Goal: Task Accomplishment & Management: Use online tool/utility

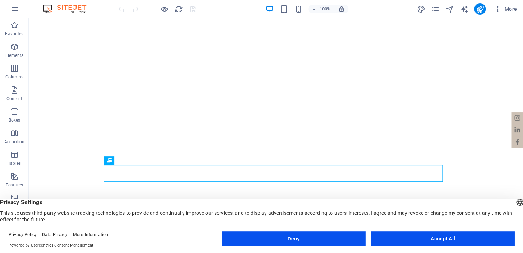
click at [420, 241] on button "Accept All" at bounding box center [442, 238] width 143 height 14
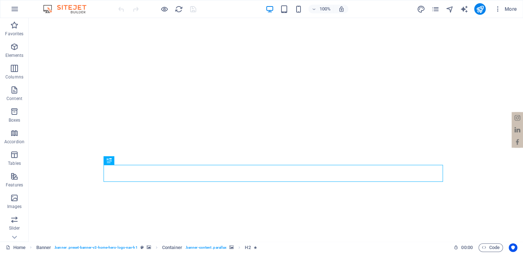
click at [15, 176] on icon "button" at bounding box center [14, 176] width 9 height 9
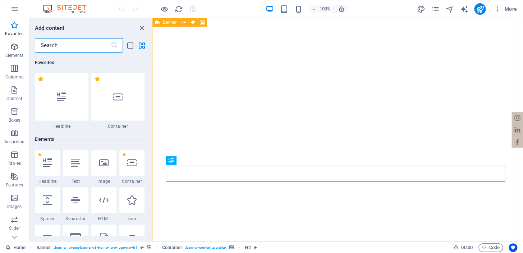
click at [160, 21] on icon at bounding box center [157, 22] width 5 height 9
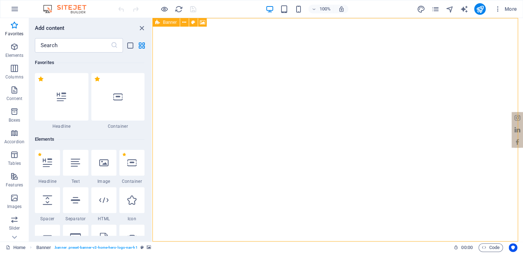
click at [187, 22] on button at bounding box center [184, 22] width 9 height 9
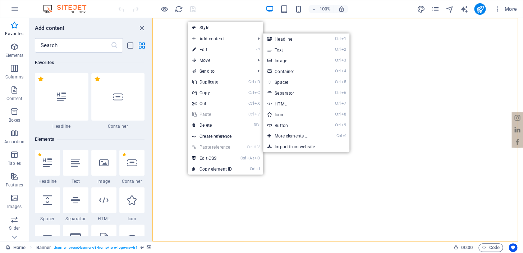
click at [204, 47] on link "⏎ Edit" at bounding box center [212, 49] width 48 height 11
select select "ms"
select select "s"
select select "progressive"
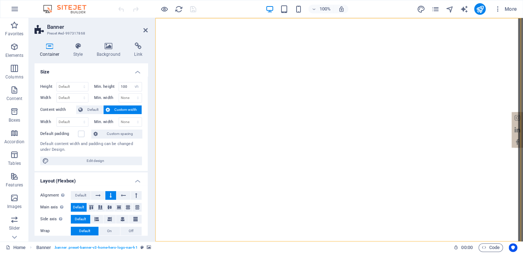
click at [105, 54] on h4 "Background" at bounding box center [110, 49] width 38 height 15
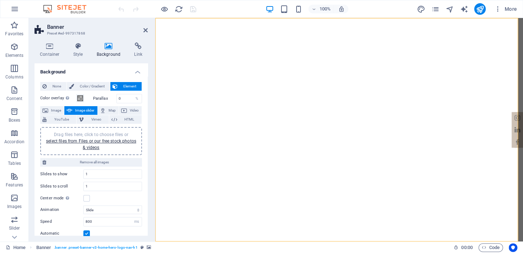
click at [88, 109] on span "Image slider" at bounding box center [84, 110] width 20 height 9
click at [93, 142] on link "select files from Files or our free stock photos & videos" at bounding box center [91, 144] width 90 height 12
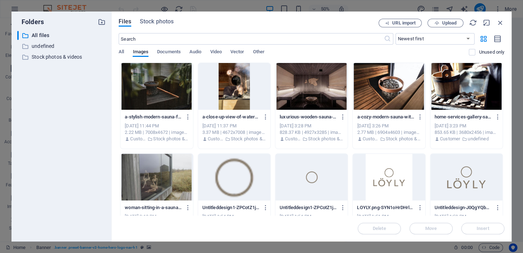
click at [307, 90] on div at bounding box center [311, 86] width 72 height 47
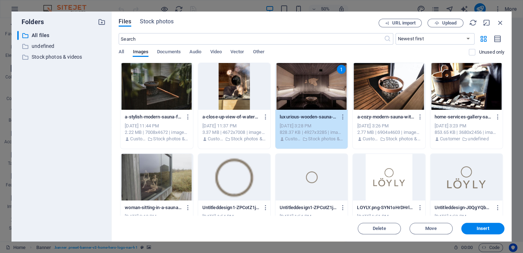
drag, startPoint x: 492, startPoint y: 229, endPoint x: 336, endPoint y: 211, distance: 156.7
click at [492, 229] on span "Insert" at bounding box center [482, 228] width 37 height 4
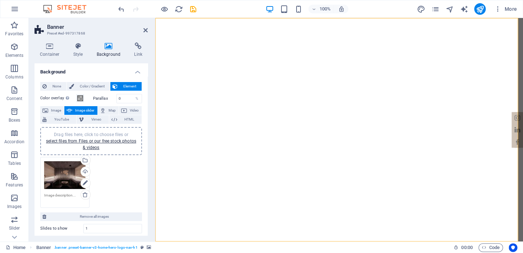
click at [124, 176] on div "Drag files here, click to choose files or select files from Files or our free s…" at bounding box center [90, 182] width 105 height 54
click at [86, 142] on link "select files from Files or our free stock photos & videos" at bounding box center [91, 144] width 90 height 12
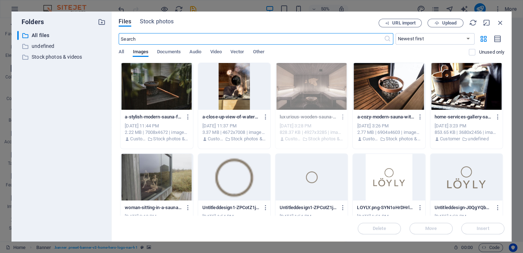
click at [165, 93] on div at bounding box center [156, 86] width 72 height 47
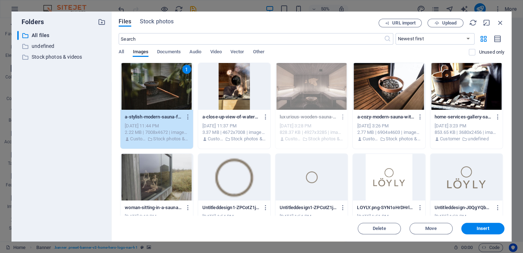
click at [403, 105] on div at bounding box center [389, 86] width 72 height 47
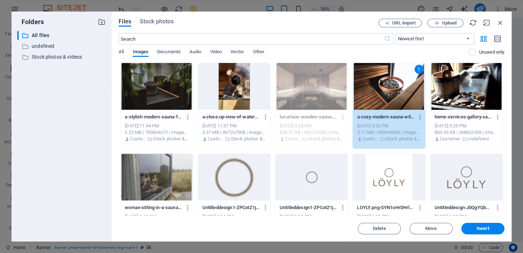
click at [478, 225] on button "Insert" at bounding box center [482, 228] width 43 height 12
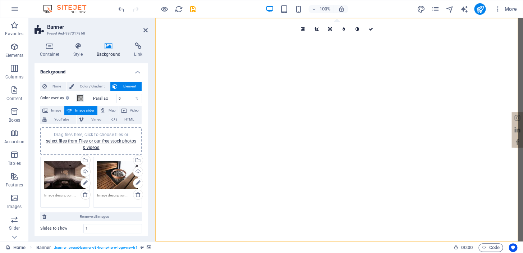
click at [97, 140] on link "select files from Files or our free stock photos & videos" at bounding box center [91, 144] width 90 height 12
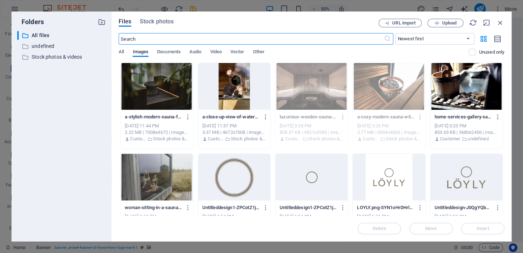
click at [164, 90] on div at bounding box center [156, 86] width 72 height 47
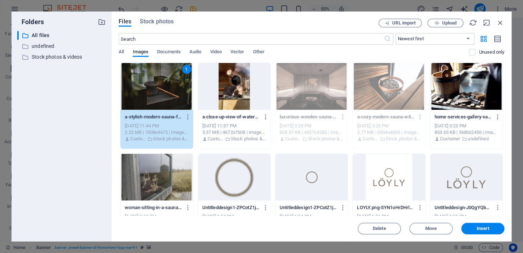
click at [473, 226] on button "Insert" at bounding box center [482, 228] width 43 height 12
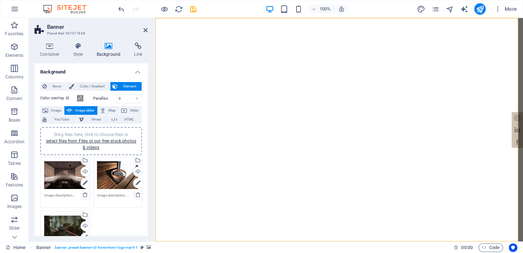
click at [81, 139] on link "select files from Files or our free stock photos & videos" at bounding box center [91, 144] width 90 height 12
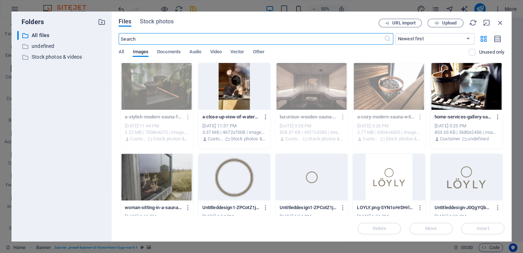
click at [166, 164] on div at bounding box center [156, 176] width 72 height 47
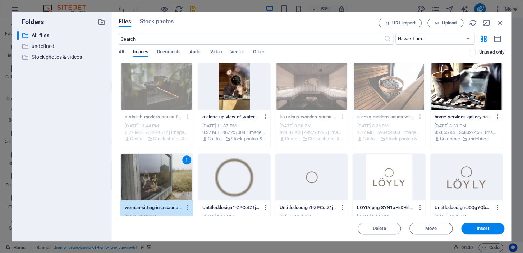
click at [473, 224] on button "Insert" at bounding box center [482, 228] width 43 height 12
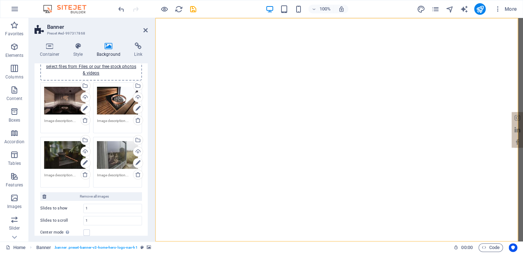
scroll to position [87, 0]
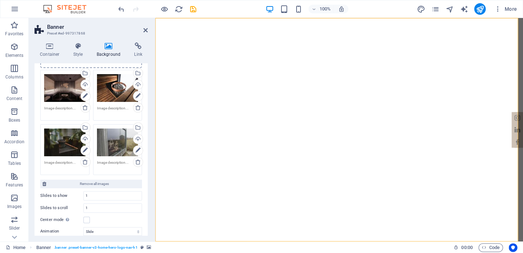
click at [84, 219] on label at bounding box center [86, 219] width 6 height 6
click at [0, 0] on input "Center mode Enables centered view with partial previous/next slide. Use with od…" at bounding box center [0, 0] width 0 height 0
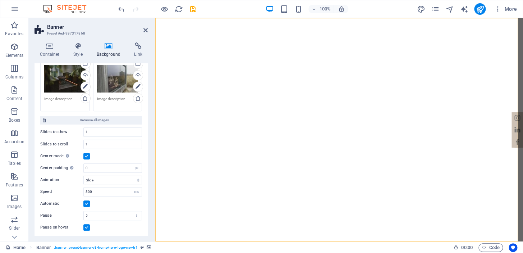
scroll to position [174, 0]
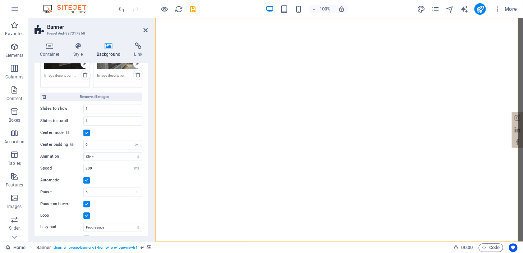
click at [89, 132] on label at bounding box center [86, 132] width 6 height 6
click at [0, 0] on input "Center mode Enables centered view with partial previous/next slide. Use with od…" at bounding box center [0, 0] width 0 height 0
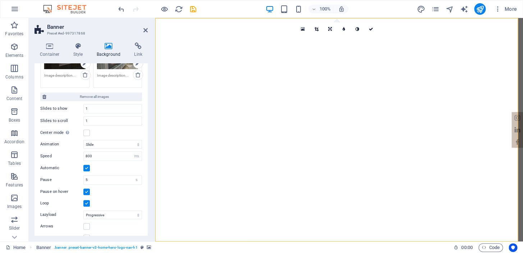
click at [113, 134] on div "Center mode Enables centered view with partial previous/next slide. Use with od…" at bounding box center [91, 132] width 102 height 9
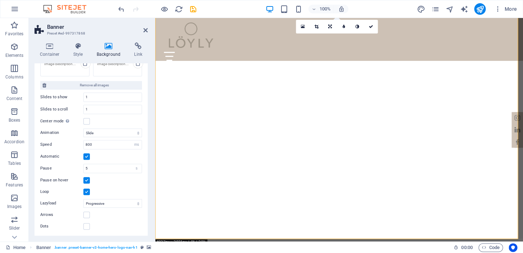
scroll to position [43, 0]
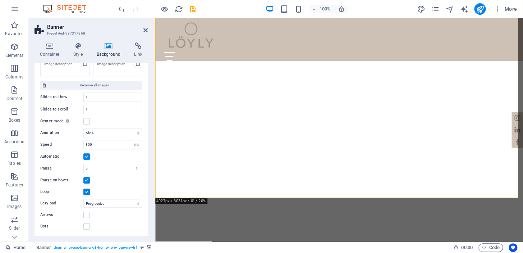
click at [339, 183] on figure at bounding box center [339, 188] width 11 height 11
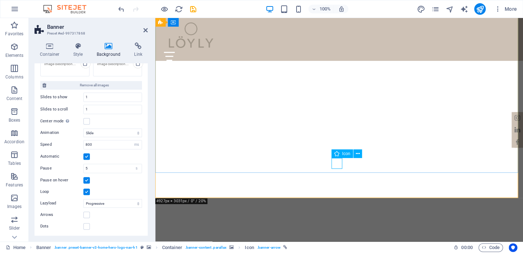
click at [356, 153] on icon at bounding box center [358, 154] width 4 height 8
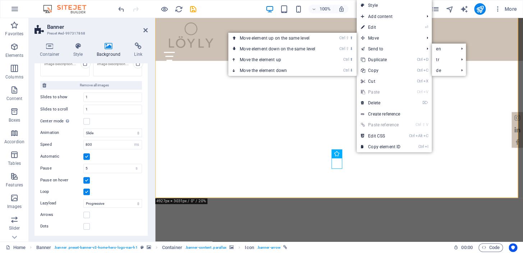
click at [377, 25] on link "⏎ Edit" at bounding box center [381, 27] width 48 height 11
select select "xMidYMid"
select select "px"
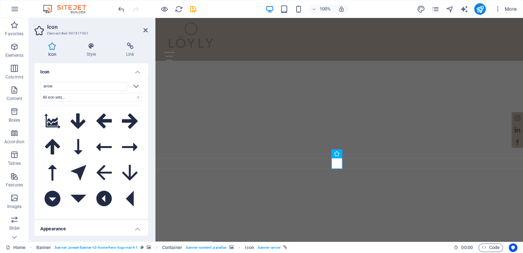
click at [86, 52] on h4 "Style" at bounding box center [93, 49] width 40 height 15
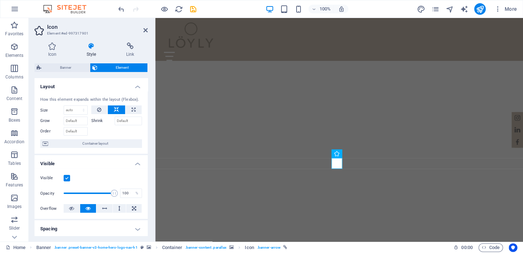
drag, startPoint x: 146, startPoint y: 101, endPoint x: 143, endPoint y: 151, distance: 50.7
click at [143, 151] on div "How this element expands within the layout (Flexbox). Size Default auto px % 1/…" at bounding box center [91, 122] width 113 height 63
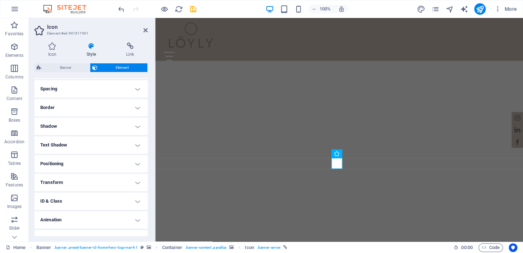
scroll to position [151, 0]
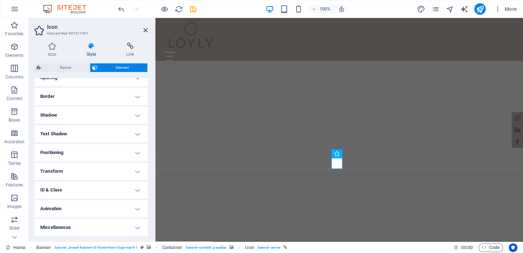
click at [113, 207] on h4 "Animation" at bounding box center [91, 208] width 113 height 17
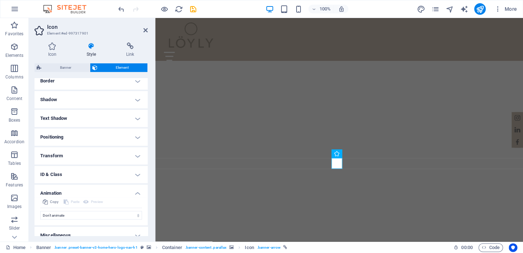
scroll to position [174, 0]
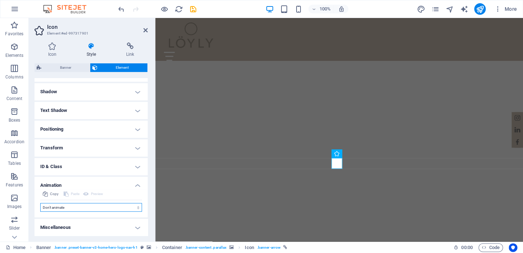
click at [99, 208] on select "Don't animate Show / Hide Slide up/down Zoom in/out Slide left to right Slide r…" at bounding box center [91, 207] width 102 height 9
click at [85, 207] on select "Don't animate Show / Hide Slide up/down Zoom in/out Slide left to right Slide r…" at bounding box center [91, 207] width 102 height 9
select select "slide"
click at [40, 203] on select "Don't animate Show / Hide Slide up/down Zoom in/out Slide left to right Slide r…" at bounding box center [91, 207] width 102 height 9
select select "scroll"
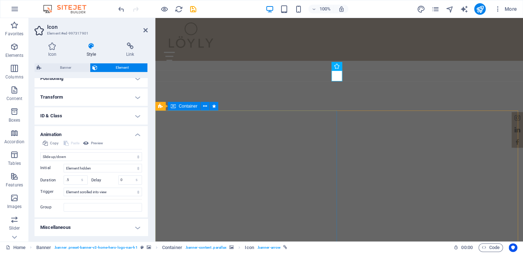
scroll to position [87, 0]
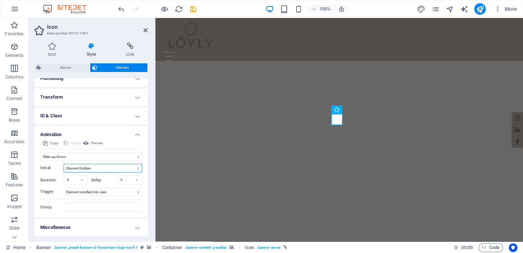
click at [136, 167] on select "Element hidden Element shown" at bounding box center [103, 168] width 78 height 9
select select "show"
click at [64, 164] on select "Element hidden Element shown" at bounding box center [103, 168] width 78 height 9
click at [125, 179] on input "0" at bounding box center [130, 179] width 23 height 9
type input "5"
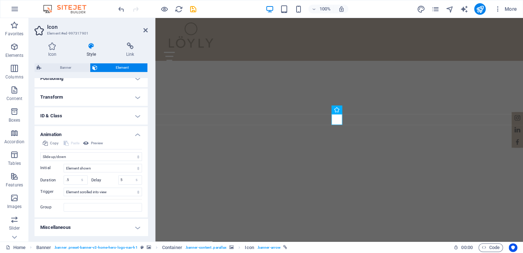
click at [114, 199] on hr at bounding box center [91, 199] width 102 height 0
click at [191, 8] on icon "save" at bounding box center [193, 9] width 8 height 8
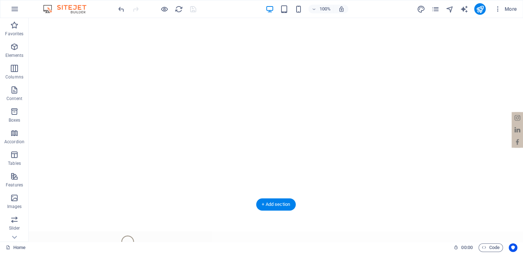
scroll to position [0, 0]
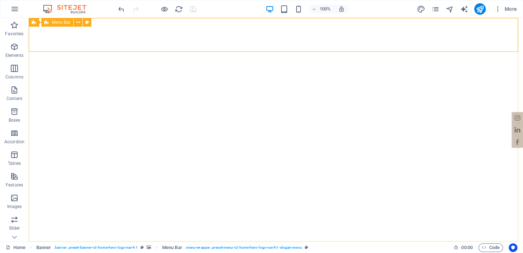
click at [79, 22] on icon at bounding box center [78, 23] width 4 height 8
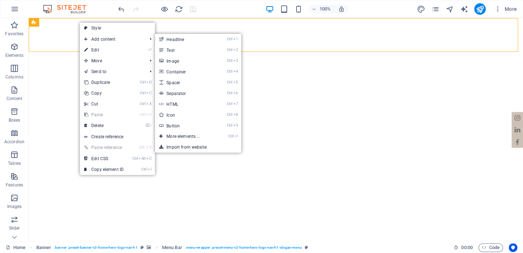
click at [101, 52] on link "⏎ Edit" at bounding box center [104, 50] width 48 height 11
select select "rem"
select select "preset-menu-v2-home-hero-logo-nav-h1-slogan-menu"
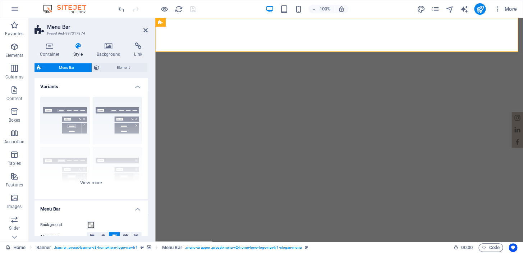
click at [112, 49] on icon at bounding box center [108, 45] width 35 height 7
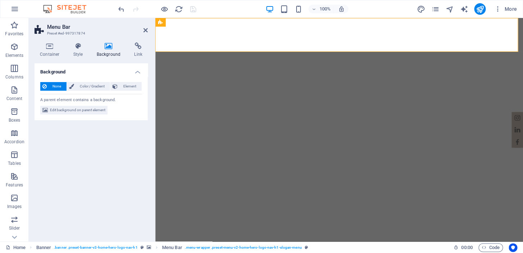
click at [96, 88] on span "Color / Gradient" at bounding box center [92, 86] width 32 height 9
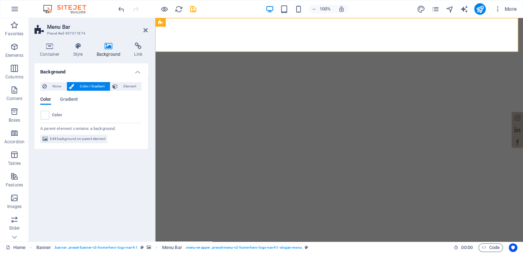
click at [123, 85] on span "Element" at bounding box center [130, 86] width 20 height 9
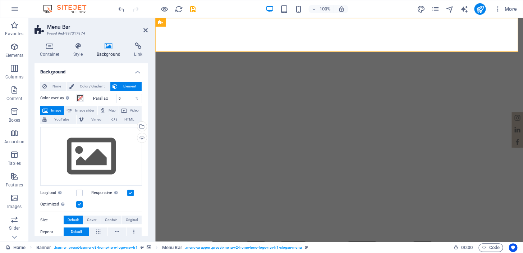
click at [75, 47] on icon at bounding box center [78, 45] width 20 height 7
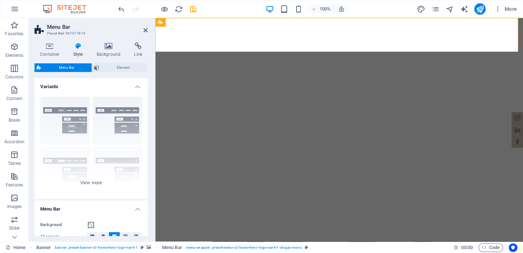
click at [111, 70] on span "Element" at bounding box center [123, 67] width 44 height 9
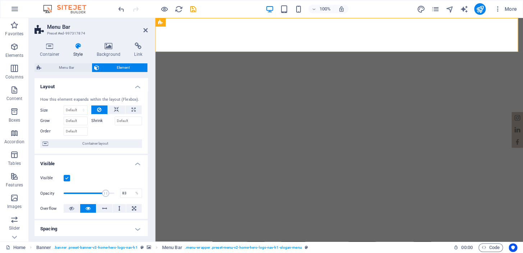
type input "85"
drag, startPoint x: 101, startPoint y: 192, endPoint x: 106, endPoint y: 192, distance: 4.3
click at [106, 192] on span at bounding box center [106, 192] width 7 height 7
click at [108, 52] on h4 "Background" at bounding box center [110, 49] width 38 height 15
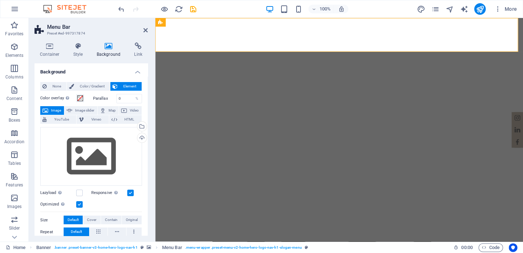
click at [58, 87] on span "None" at bounding box center [56, 86] width 15 height 9
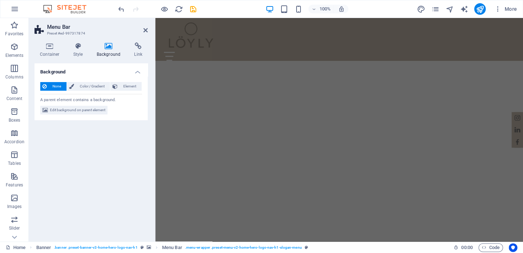
scroll to position [218, 0]
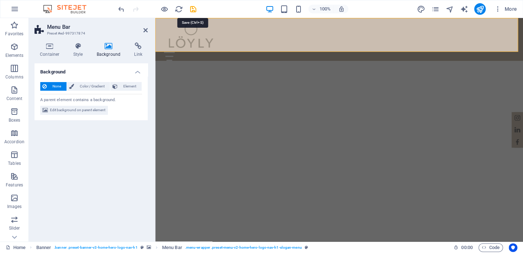
click at [196, 8] on icon "save" at bounding box center [193, 9] width 8 height 8
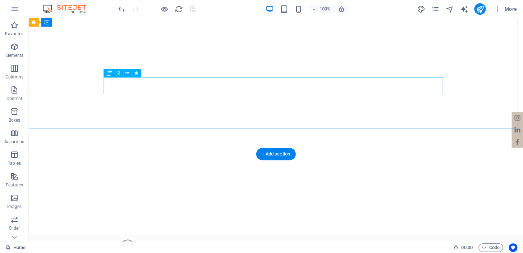
scroll to position [0, 0]
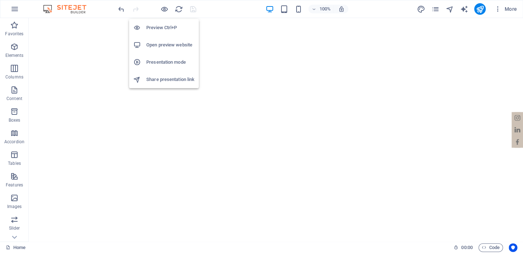
click at [166, 10] on icon "button" at bounding box center [164, 9] width 8 height 8
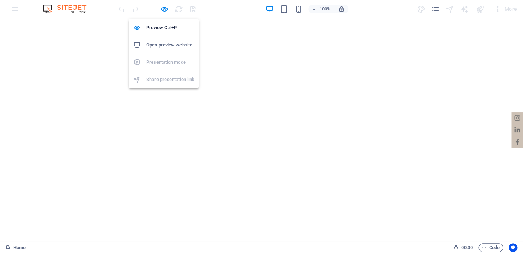
click at [164, 48] on h6 "Open preview website" at bounding box center [170, 45] width 48 height 9
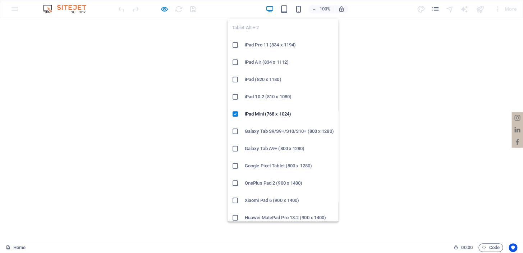
click at [284, 8] on icon "button" at bounding box center [284, 9] width 8 height 8
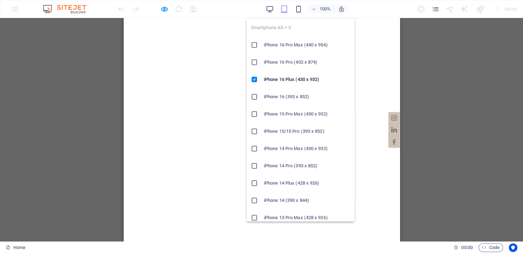
click at [300, 7] on icon "button" at bounding box center [298, 9] width 8 height 8
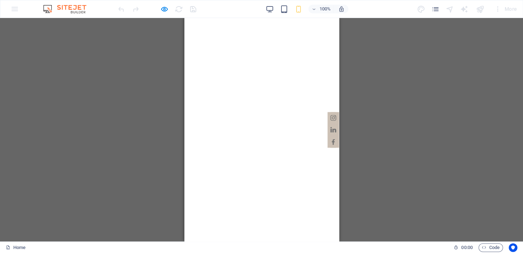
click at [330, 116] on icon at bounding box center [333, 118] width 6 height 6
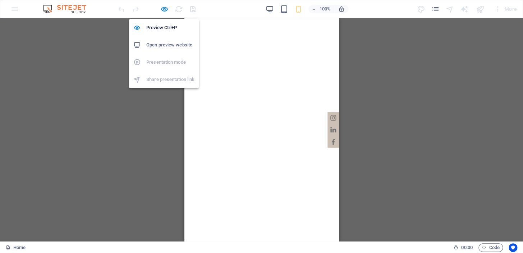
click at [162, 8] on icon "button" at bounding box center [164, 9] width 8 height 8
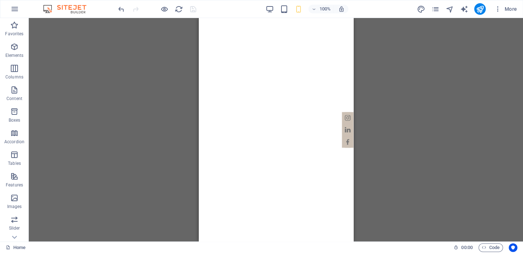
click at [98, 51] on div "H2 Banner Banner Container Banner Menu Bar Spacer Logo Text on background Conta…" at bounding box center [276, 129] width 494 height 223
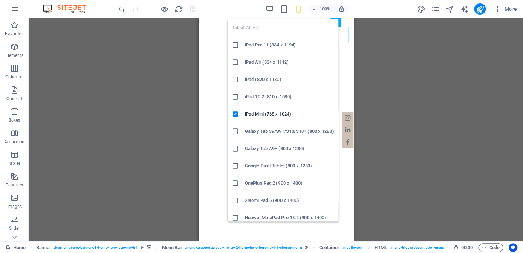
click at [284, 9] on icon "button" at bounding box center [284, 9] width 8 height 8
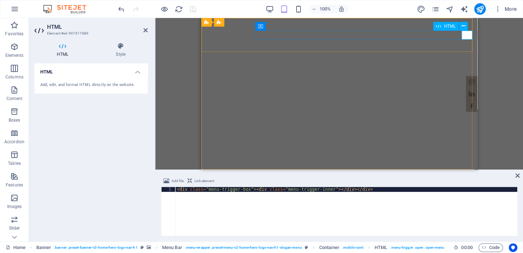
click at [212, 212] on div at bounding box center [206, 216] width 11 height 9
click at [465, 212] on div at bounding box center [339, 216] width 276 height 9
click at [212, 212] on div at bounding box center [206, 216] width 11 height 9
click at [465, 212] on div at bounding box center [339, 216] width 276 height 9
click at [212, 212] on div at bounding box center [206, 216] width 11 height 9
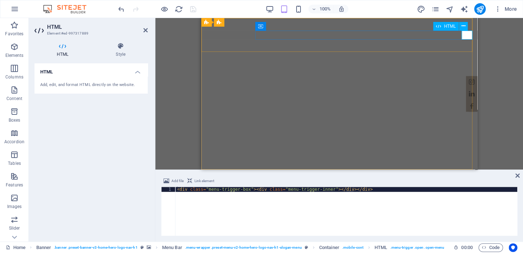
click at [464, 212] on div at bounding box center [339, 216] width 276 height 9
click at [520, 176] on div "Add file Link element <div class="menu-trigger-box"><div class="menu-trigger-in…" at bounding box center [339, 206] width 368 height 70
click at [518, 173] on icon at bounding box center [517, 176] width 4 height 6
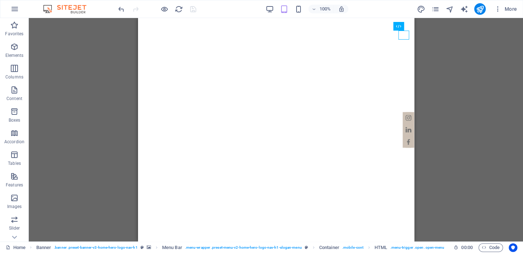
click at [442, 52] on div "H2 Banner Banner Container Banner Menu Bar Spacer Logo Text on background Conta…" at bounding box center [276, 129] width 494 height 223
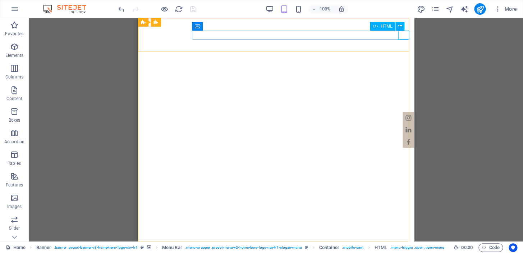
click at [400, 24] on icon at bounding box center [400, 26] width 4 height 8
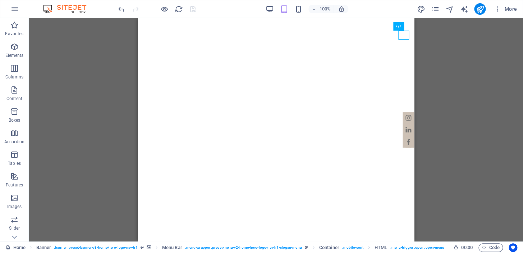
click at [495, 47] on div "H2 Banner Banner Container Banner Menu Bar Spacer Logo Text on background Conta…" at bounding box center [276, 129] width 494 height 223
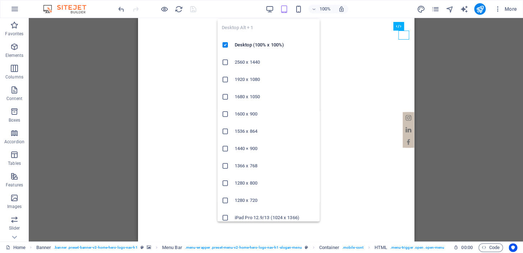
click at [272, 9] on icon "button" at bounding box center [270, 9] width 8 height 8
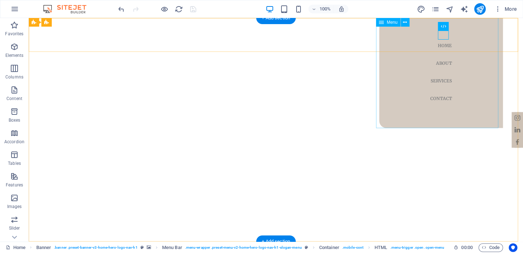
click at [396, 58] on nav "Home About Services Contact" at bounding box center [441, 72] width 124 height 112
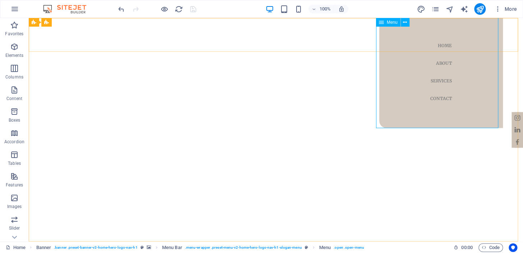
click at [404, 25] on icon at bounding box center [405, 23] width 4 height 8
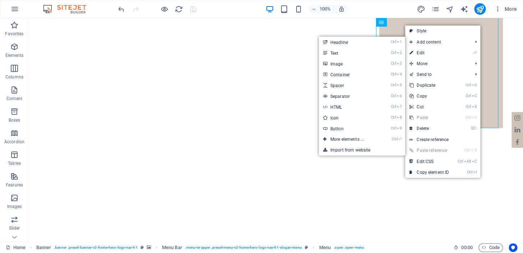
click at [436, 52] on link "⏎ Edit" at bounding box center [429, 52] width 48 height 11
select select
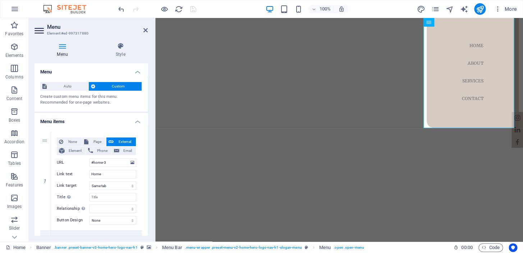
click at [120, 47] on icon at bounding box center [120, 45] width 55 height 7
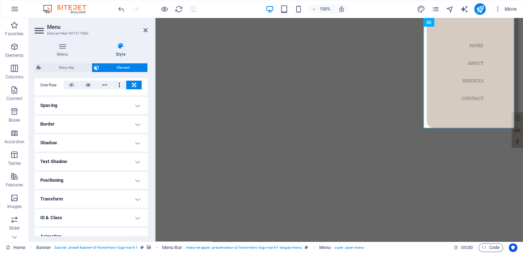
scroll to position [151, 0]
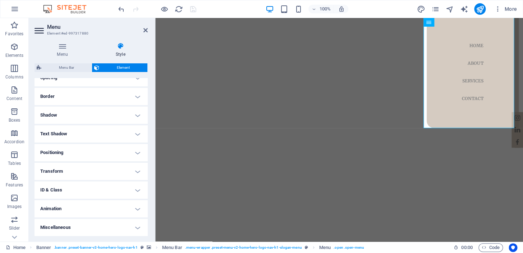
click at [129, 171] on h4 "Transform" at bounding box center [91, 170] width 113 height 17
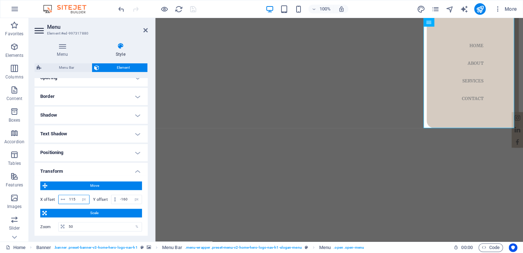
click at [77, 196] on input "115" at bounding box center [78, 199] width 22 height 9
drag, startPoint x: 76, startPoint y: 197, endPoint x: 58, endPoint y: 197, distance: 18.3
click at [58, 197] on div "115 px rem % em vh vw" at bounding box center [73, 198] width 31 height 9
click at [69, 183] on span "Move" at bounding box center [95, 185] width 90 height 9
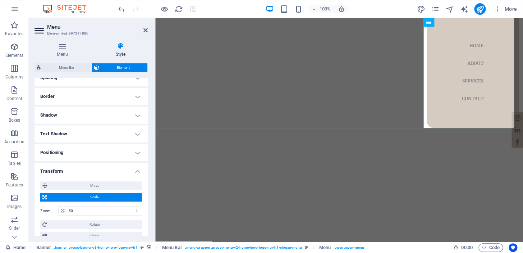
click at [69, 183] on span "Move" at bounding box center [95, 185] width 90 height 9
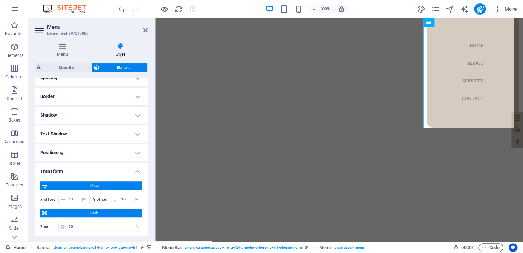
click at [69, 183] on span "Move" at bounding box center [95, 185] width 90 height 9
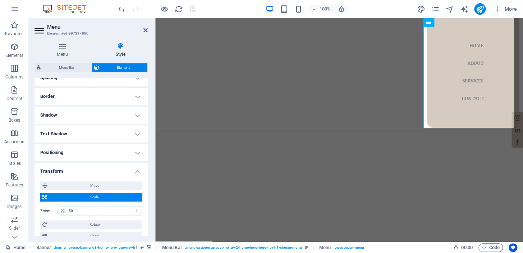
click at [72, 194] on span "Scale" at bounding box center [94, 197] width 91 height 9
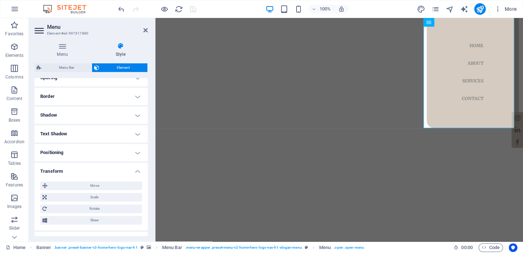
click at [88, 181] on span "Move" at bounding box center [95, 185] width 90 height 9
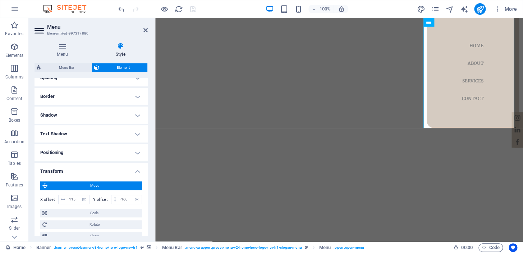
click at [88, 181] on span "Move" at bounding box center [95, 185] width 90 height 9
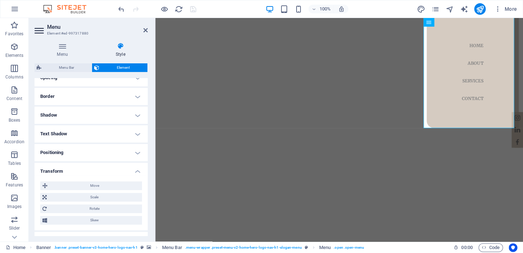
click at [86, 187] on span "Move" at bounding box center [95, 185] width 90 height 9
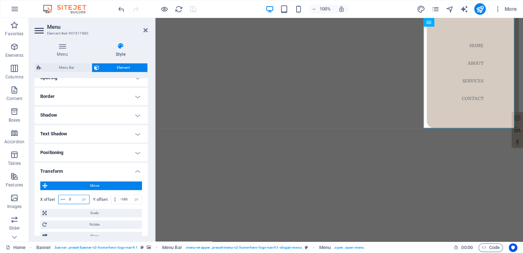
type input "0"
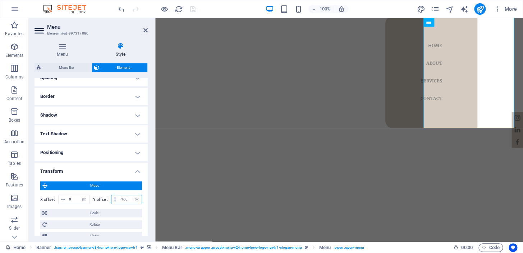
click at [126, 199] on input "-160" at bounding box center [129, 199] width 23 height 9
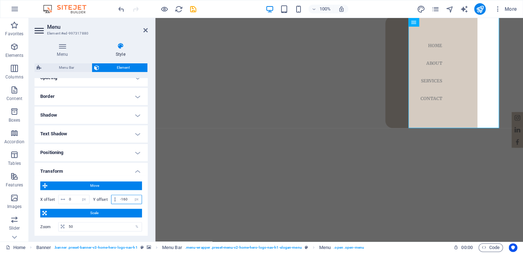
click at [126, 199] on input "-160" at bounding box center [129, 199] width 23 height 9
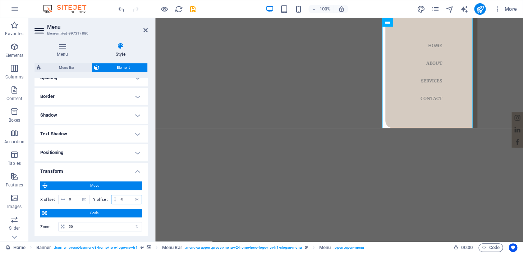
drag, startPoint x: 126, startPoint y: 198, endPoint x: 112, endPoint y: 197, distance: 14.1
click at [112, 198] on div "-0 px rem % em vh vw" at bounding box center [126, 198] width 31 height 9
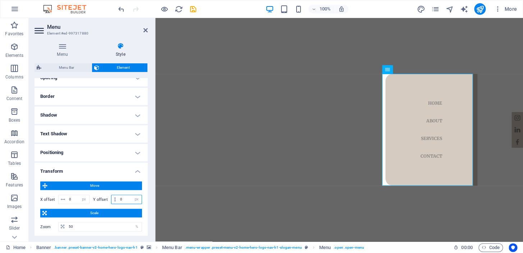
type input "0"
click at [124, 190] on div "Move X offset 0 px rem % em vh vw Y offset 0 px rem % em vh vw Scale Zoom 50 % …" at bounding box center [91, 218] width 102 height 75
click at [103, 209] on span "Scale" at bounding box center [94, 212] width 91 height 9
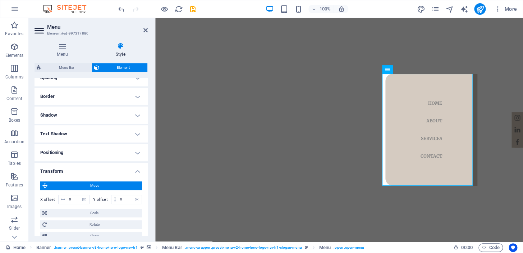
click at [102, 210] on span "Scale" at bounding box center [94, 212] width 91 height 9
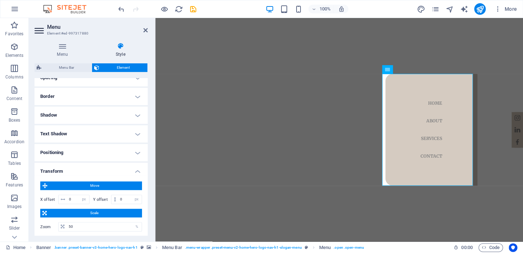
scroll to position [233, 0]
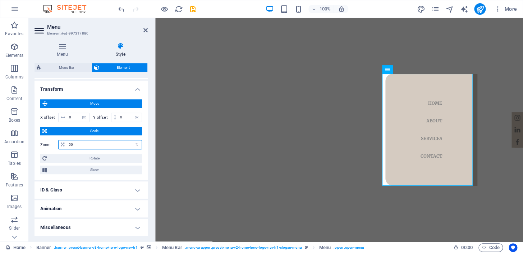
drag, startPoint x: 91, startPoint y: 141, endPoint x: 56, endPoint y: 143, distance: 34.2
click at [57, 143] on div "Zoom 50 %" at bounding box center [91, 144] width 102 height 9
type input "100"
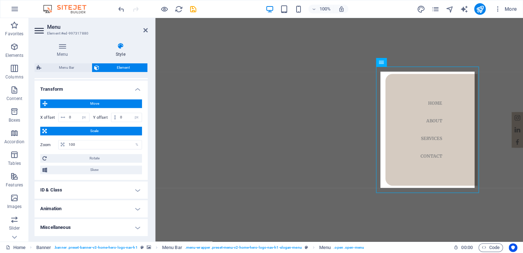
click at [108, 151] on div "Move X offset 0 px rem % em vh vw Y offset 0 px rem % em vh vw Scale Zoom 100 %…" at bounding box center [91, 136] width 102 height 75
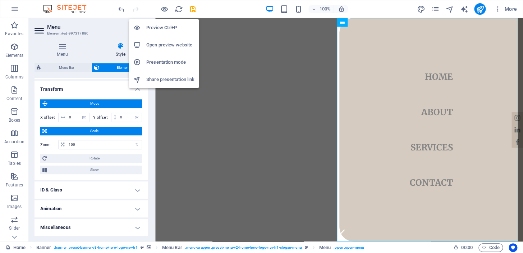
click at [167, 11] on icon "button" at bounding box center [164, 9] width 8 height 8
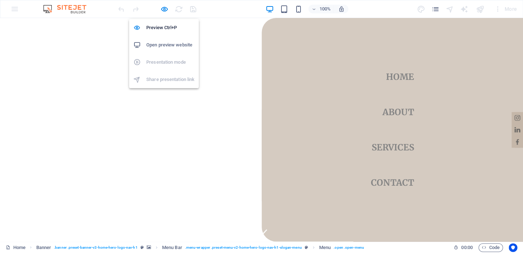
click at [164, 41] on h6 "Open preview website" at bounding box center [170, 45] width 48 height 9
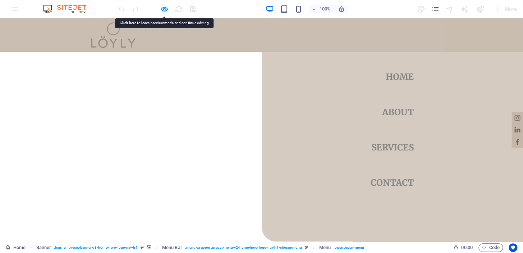
scroll to position [130, 0]
click at [97, 56] on div at bounding box center [91, 56] width 11 height 1
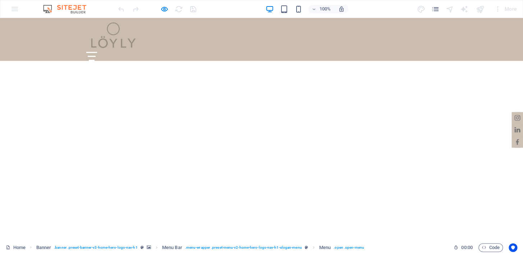
scroll to position [0, 0]
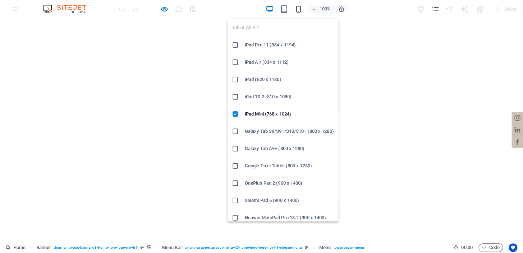
click at [286, 12] on icon "button" at bounding box center [284, 9] width 8 height 8
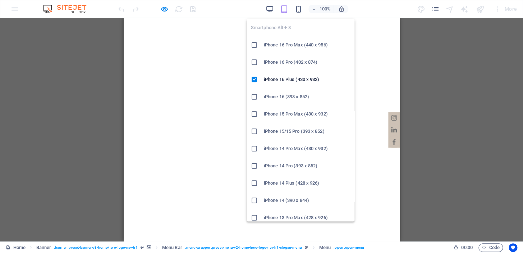
click at [297, 10] on icon "button" at bounding box center [298, 9] width 8 height 8
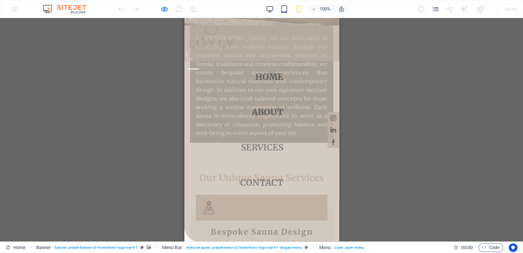
scroll to position [740, 0]
click at [198, 64] on div at bounding box center [193, 68] width 11 height 9
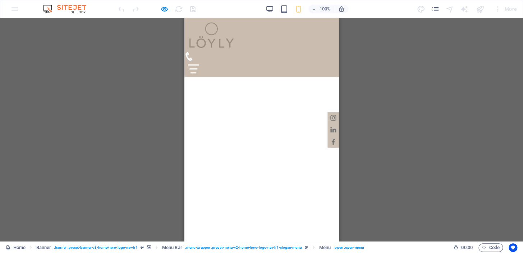
scroll to position [0, 0]
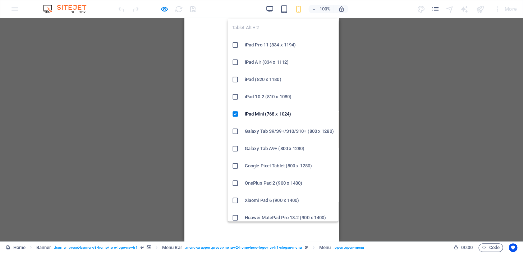
click at [283, 8] on icon "button" at bounding box center [284, 9] width 8 height 8
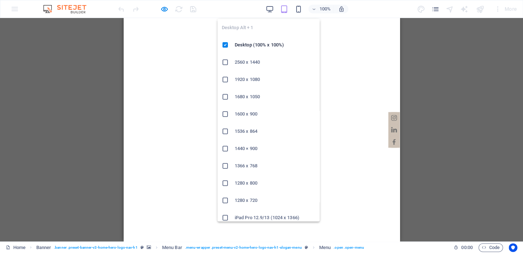
click at [273, 10] on icon "button" at bounding box center [270, 9] width 8 height 8
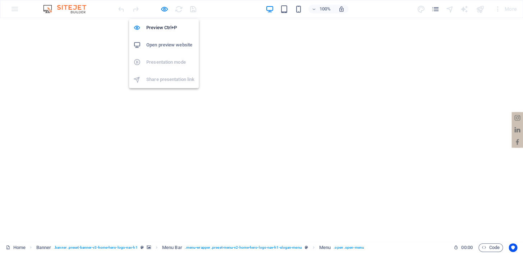
click at [163, 8] on icon "button" at bounding box center [164, 9] width 8 height 8
select select "px"
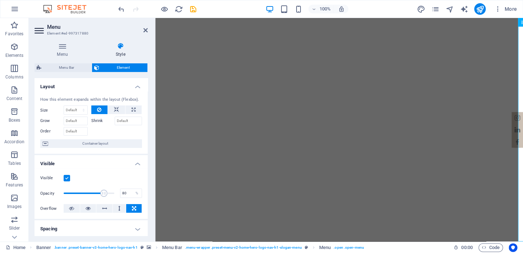
drag, startPoint x: 146, startPoint y: 97, endPoint x: 146, endPoint y: 120, distance: 23.0
click at [146, 120] on div "How this element expands within the layout (Flexbox). Size Default auto px % 1/…" at bounding box center [91, 122] width 113 height 63
drag, startPoint x: 148, startPoint y: 115, endPoint x: 147, endPoint y: 131, distance: 15.5
click at [147, 131] on div "Menu Style Menu Auto Custom Create custom menu items for this menu. Recommended…" at bounding box center [91, 139] width 125 height 205
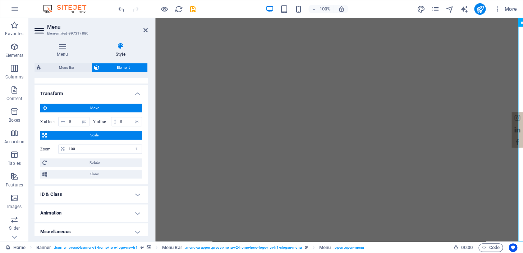
scroll to position [233, 0]
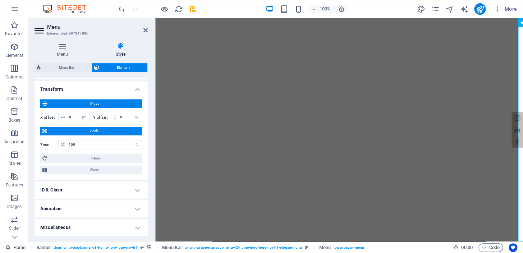
click at [101, 157] on span "Rotate" at bounding box center [94, 158] width 91 height 9
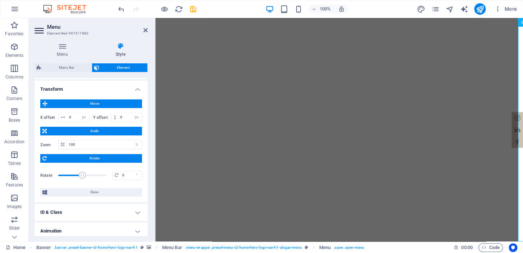
click at [101, 157] on span "Rotate" at bounding box center [94, 158] width 91 height 9
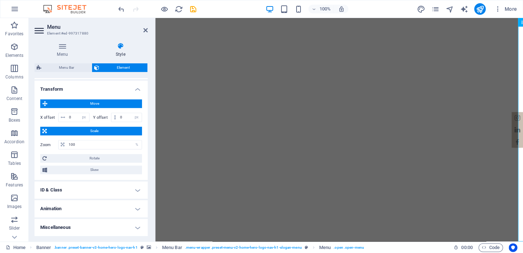
click at [97, 169] on span "Skew" at bounding box center [94, 169] width 91 height 9
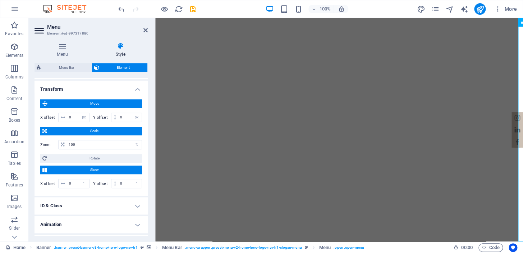
click at [97, 169] on span "Skew" at bounding box center [94, 169] width 91 height 9
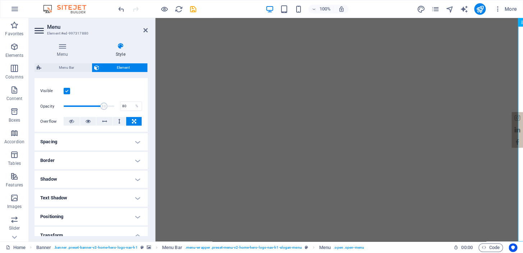
scroll to position [0, 0]
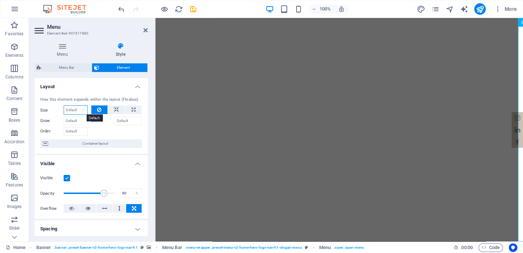
click at [76, 109] on select "Default auto px % 1/1 1/2 1/3 1/4 1/5 1/6 1/7 1/8 1/9 1/10" at bounding box center [75, 110] width 23 height 9
select select "1/7"
click at [76, 106] on select "Default auto px % 1/1 1/2 1/3 1/4 1/5 1/6 1/7 1/8 1/9 1/10" at bounding box center [75, 110] width 23 height 9
type input "14.28"
select select "%"
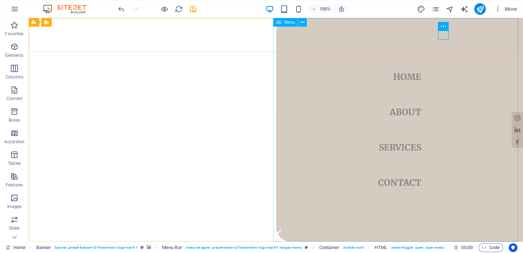
click at [304, 21] on icon at bounding box center [302, 23] width 4 height 8
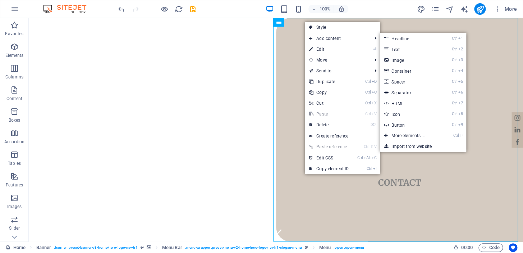
click at [330, 46] on link "⏎ Edit" at bounding box center [329, 49] width 48 height 11
select select "%"
select select "px"
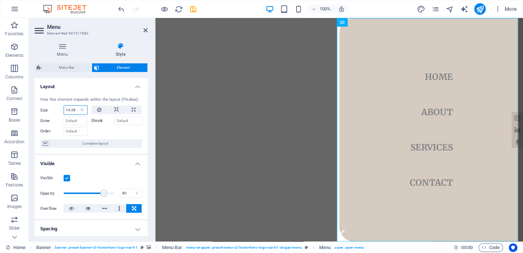
drag, startPoint x: 75, startPoint y: 109, endPoint x: 59, endPoint y: 107, distance: 16.2
click at [59, 107] on div "Size 14.28 Default auto px % 1/1 1/2 1/3 1/4 1/5 1/6 1/7 1/8 1/9 1/10" at bounding box center [63, 109] width 47 height 9
type input "1"
click at [106, 129] on div at bounding box center [116, 130] width 51 height 10
drag, startPoint x: 74, startPoint y: 107, endPoint x: 60, endPoint y: 105, distance: 13.4
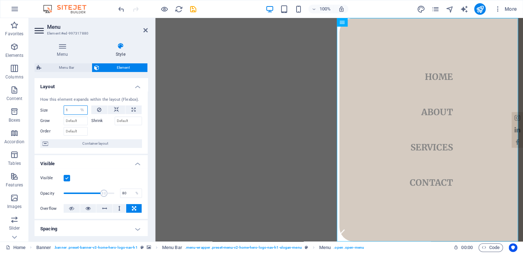
click at [60, 105] on div "Size 1 Default auto px % 1/1 1/2 1/3 1/4 1/5 1/6 1/7 1/8 1/9 1/10" at bounding box center [63, 109] width 47 height 9
click at [77, 109] on select "Default auto px % 1/1 1/2 1/3 1/4 1/5 1/6 1/7 1/8 1/9 1/10" at bounding box center [82, 110] width 10 height 9
select select "px"
click at [77, 106] on select "Default auto px % 1/1 1/2 1/3 1/4 1/5 1/6 1/7 1/8 1/9 1/10" at bounding box center [82, 110] width 10 height 9
click at [70, 108] on input "1" at bounding box center [75, 110] width 23 height 9
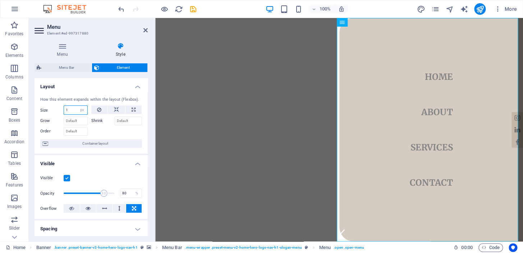
click at [71, 111] on input "1" at bounding box center [75, 110] width 23 height 9
drag, startPoint x: 72, startPoint y: 110, endPoint x: 63, endPoint y: 108, distance: 9.7
click at [63, 108] on div "Size 1 Default auto px % 1/1 1/2 1/3 1/4 1/5 1/6 1/7 1/8 1/9 1/10" at bounding box center [63, 109] width 47 height 9
click at [117, 129] on div at bounding box center [116, 130] width 51 height 10
click at [128, 108] on button at bounding box center [133, 109] width 16 height 9
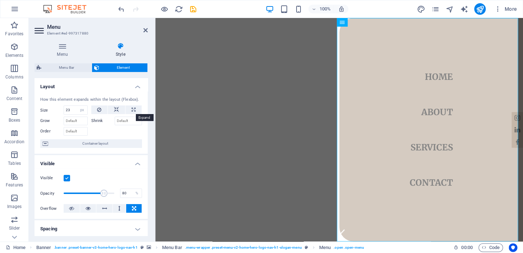
type input "100"
select select "%"
click at [104, 128] on div at bounding box center [116, 130] width 51 height 10
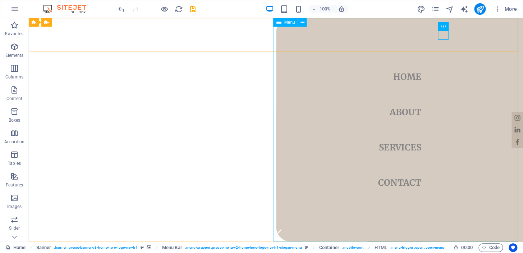
click at [304, 23] on button at bounding box center [302, 22] width 9 height 9
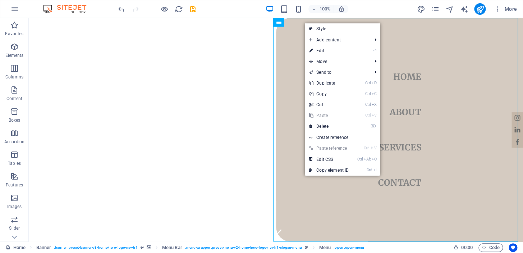
click at [330, 51] on link "⏎ Edit" at bounding box center [329, 50] width 48 height 11
select select "%"
select select "px"
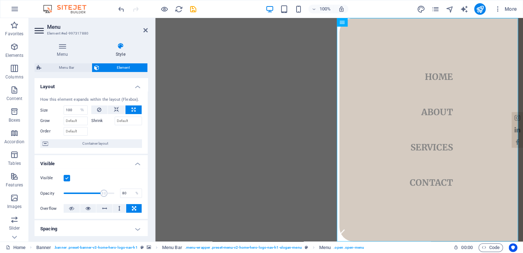
click at [65, 176] on label at bounding box center [67, 178] width 6 height 6
click at [0, 0] on input "Visible" at bounding box center [0, 0] width 0 height 0
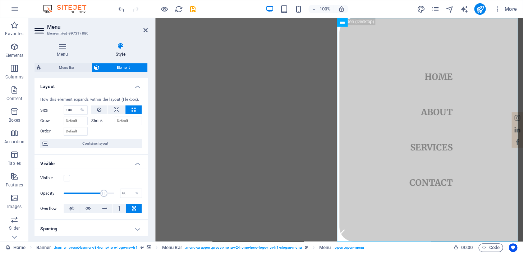
click at [66, 177] on label at bounding box center [67, 178] width 6 height 6
click at [0, 0] on input "Visible" at bounding box center [0, 0] width 0 height 0
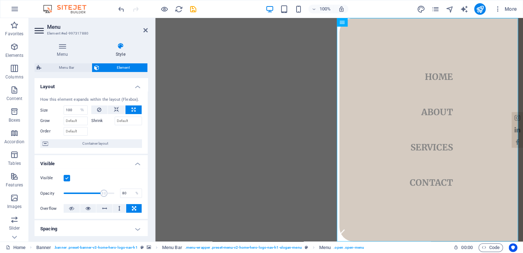
click at [66, 177] on label at bounding box center [67, 178] width 6 height 6
click at [0, 0] on input "Visible" at bounding box center [0, 0] width 0 height 0
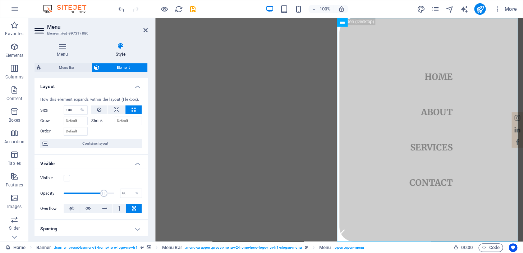
click at [65, 176] on label at bounding box center [67, 178] width 6 height 6
click at [0, 0] on input "Visible" at bounding box center [0, 0] width 0 height 0
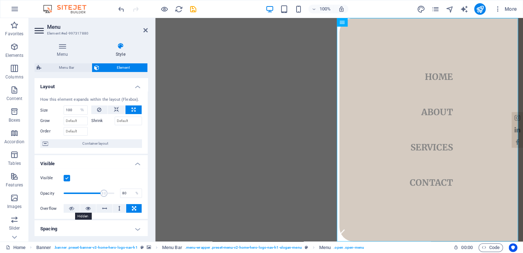
click at [71, 208] on icon at bounding box center [71, 208] width 5 height 9
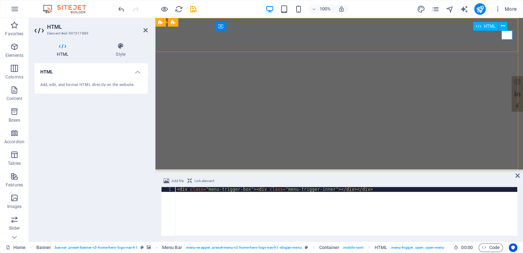
click at [505, 203] on div at bounding box center [339, 207] width 351 height 9
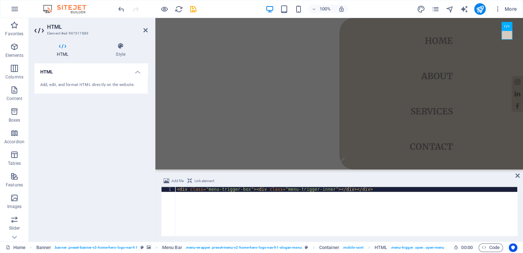
click at [516, 173] on icon at bounding box center [517, 176] width 4 height 6
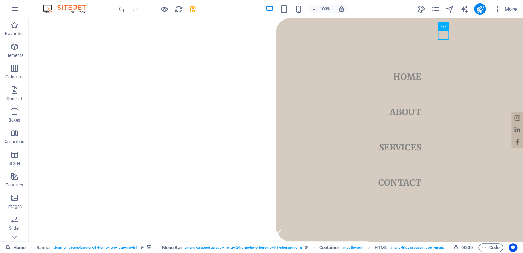
click at [165, 7] on icon "button" at bounding box center [164, 9] width 8 height 8
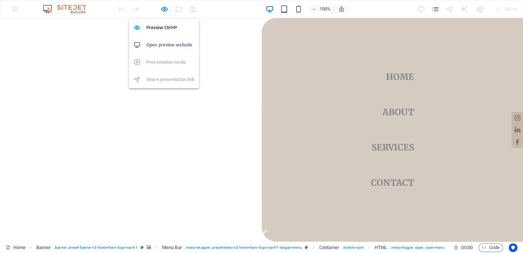
click at [173, 30] on h6 "Preview Ctrl+P" at bounding box center [170, 27] width 48 height 9
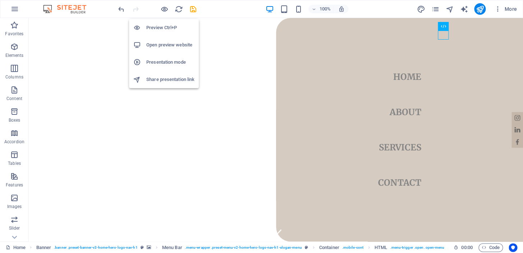
click at [161, 11] on icon "button" at bounding box center [164, 9] width 8 height 8
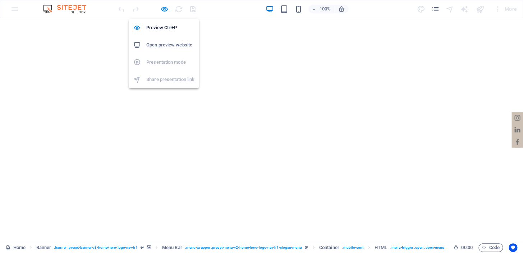
click at [166, 7] on icon "button" at bounding box center [164, 9] width 8 height 8
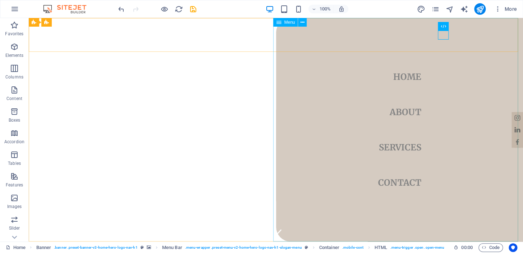
click at [304, 20] on icon at bounding box center [302, 23] width 4 height 8
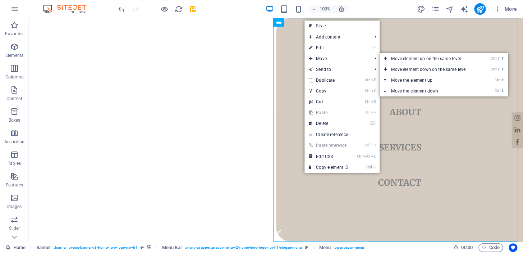
click at [332, 50] on link "⏎ Edit" at bounding box center [328, 47] width 48 height 11
select select "%"
select select "px"
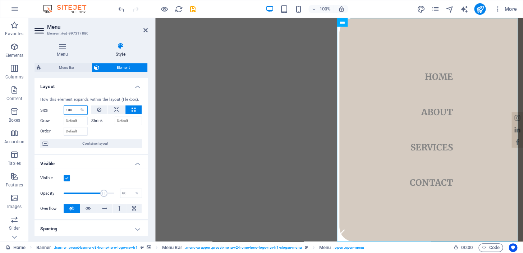
drag, startPoint x: 75, startPoint y: 108, endPoint x: 57, endPoint y: 105, distance: 18.6
click at [56, 107] on div "Size 100 Default auto px % 1/1 1/2 1/3 1/4 1/5 1/6 1/7 1/8 1/9 1/10" at bounding box center [63, 109] width 47 height 9
click at [98, 107] on icon at bounding box center [99, 109] width 4 height 9
select select "DISABLED_OPTION_VALUE"
click at [104, 129] on div at bounding box center [116, 130] width 51 height 10
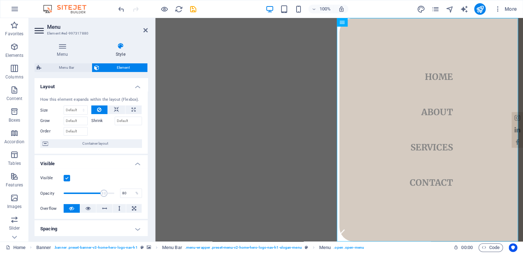
scroll to position [87, 0]
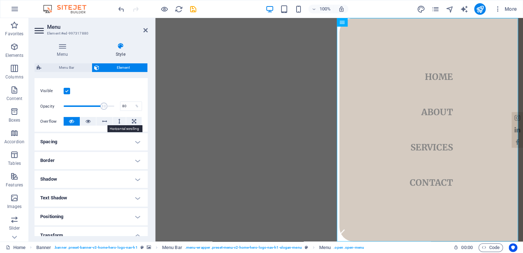
click at [102, 120] on icon at bounding box center [104, 121] width 5 height 9
click at [115, 93] on div "Visible" at bounding box center [91, 91] width 102 height 9
click at [137, 138] on h4 "Spacing" at bounding box center [91, 141] width 113 height 17
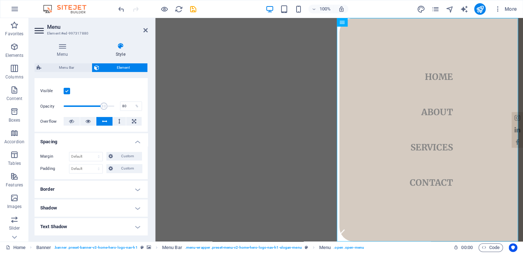
click at [137, 138] on h4 "Spacing" at bounding box center [91, 139] width 113 height 13
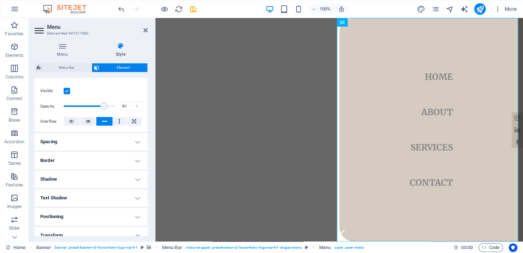
click at [137, 158] on h4 "Border" at bounding box center [91, 160] width 113 height 17
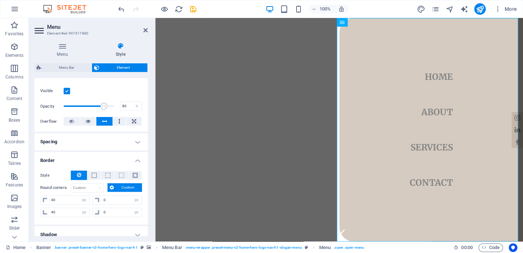
click at [137, 158] on h4 "Border" at bounding box center [91, 158] width 113 height 13
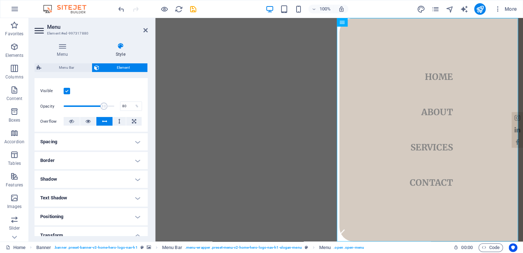
click at [136, 179] on h4 "Shadow" at bounding box center [91, 178] width 113 height 17
click at [136, 179] on h4 "Shadow" at bounding box center [91, 176] width 113 height 13
click at [136, 197] on h4 "Text Shadow" at bounding box center [91, 197] width 113 height 17
click at [136, 197] on h4 "Text Shadow" at bounding box center [91, 195] width 113 height 13
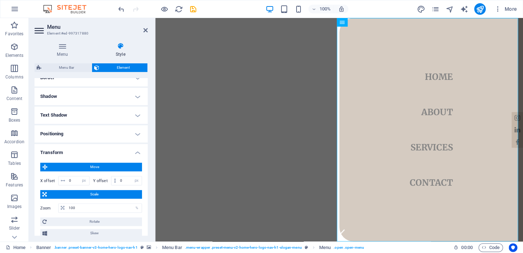
scroll to position [174, 0]
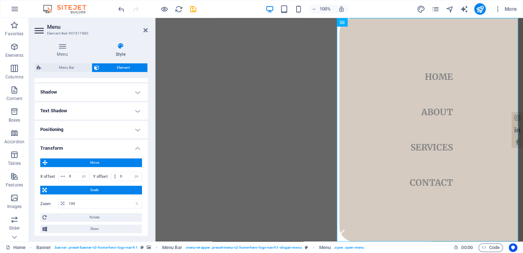
click at [137, 128] on h4 "Positioning" at bounding box center [91, 129] width 113 height 17
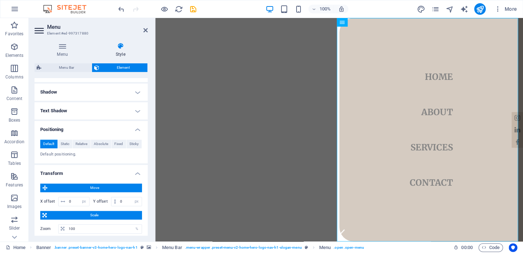
click at [137, 128] on h4 "Positioning" at bounding box center [91, 127] width 113 height 13
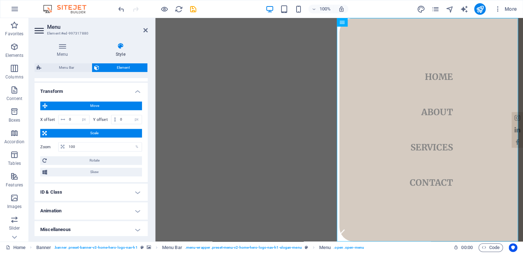
scroll to position [233, 0]
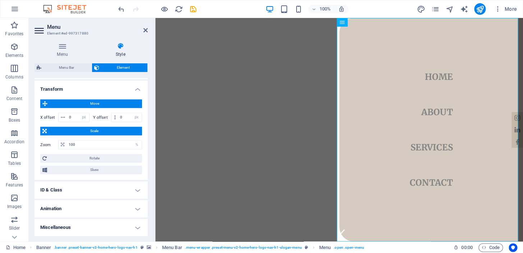
click at [136, 90] on h4 "Transform" at bounding box center [91, 87] width 113 height 13
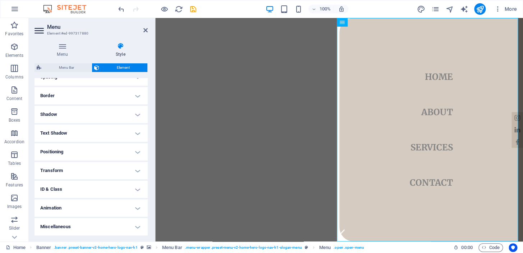
scroll to position [151, 0]
click at [134, 209] on h4 "Animation" at bounding box center [91, 208] width 113 height 17
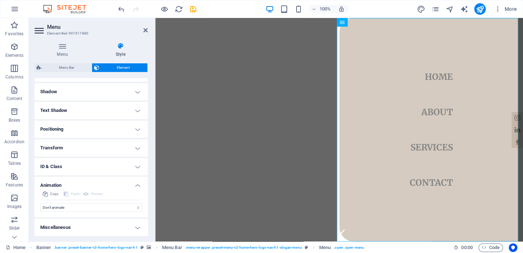
click at [132, 221] on h4 "Miscellaneous" at bounding box center [91, 227] width 113 height 17
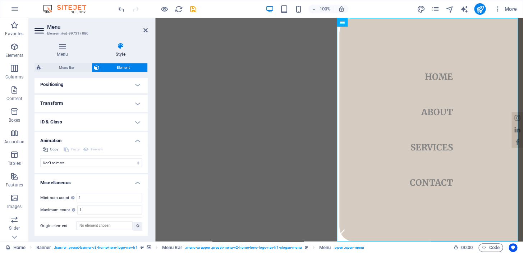
click at [137, 182] on h4 "Miscellaneous" at bounding box center [91, 180] width 113 height 13
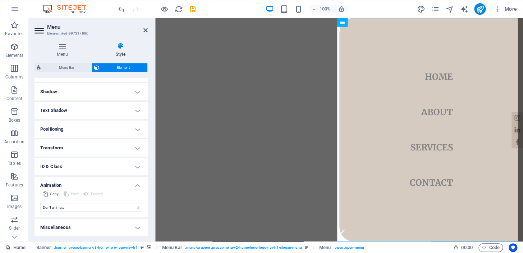
scroll to position [0, 0]
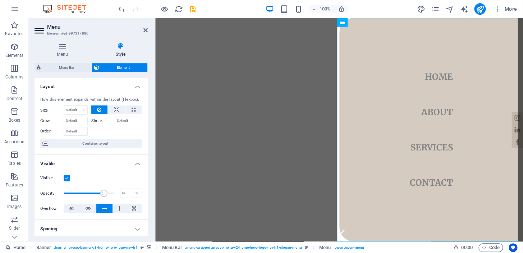
click at [64, 50] on h4 "Menu" at bounding box center [64, 49] width 59 height 15
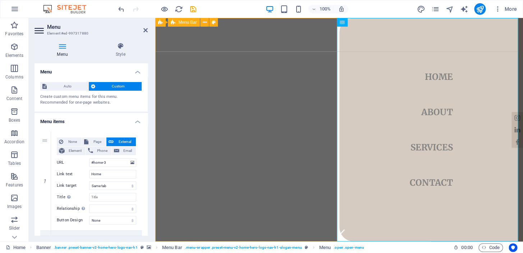
click at [267, 241] on div "Home About Services Contact" at bounding box center [339, 258] width 368 height 34
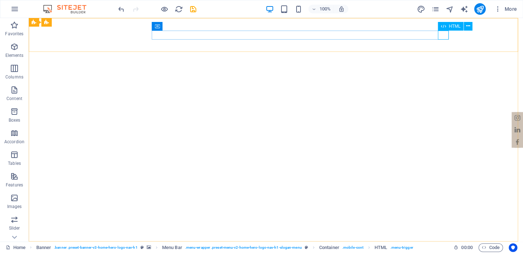
click at [469, 25] on icon at bounding box center [468, 26] width 4 height 8
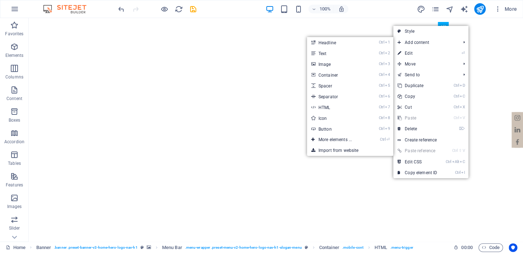
click at [406, 52] on link "⏎ Edit" at bounding box center [417, 53] width 48 height 11
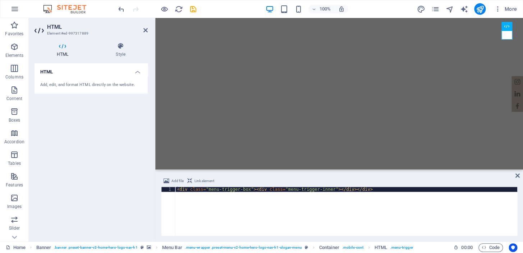
click at [123, 50] on h4 "Style" at bounding box center [120, 49] width 54 height 15
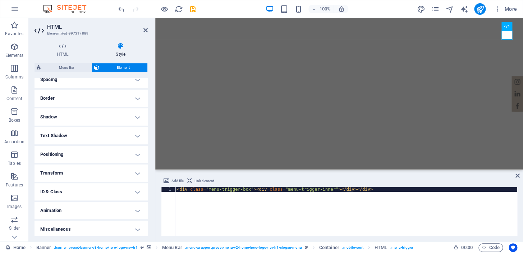
scroll to position [151, 0]
click at [517, 173] on icon at bounding box center [517, 176] width 4 height 6
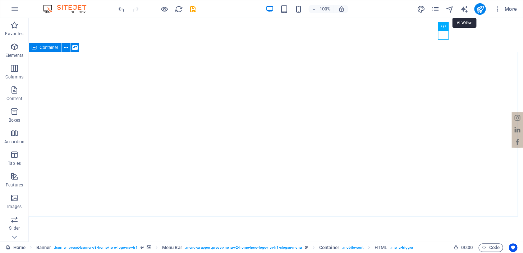
click at [464, 10] on icon "text_generator" at bounding box center [464, 9] width 8 height 8
select select "English"
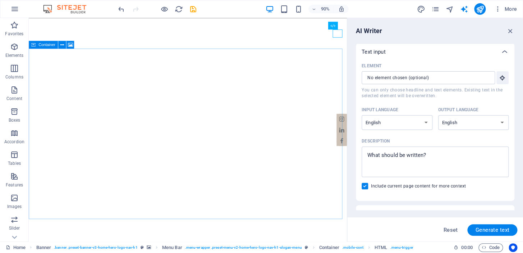
scroll to position [0, 0]
click at [512, 7] on span "More" at bounding box center [505, 8] width 23 height 7
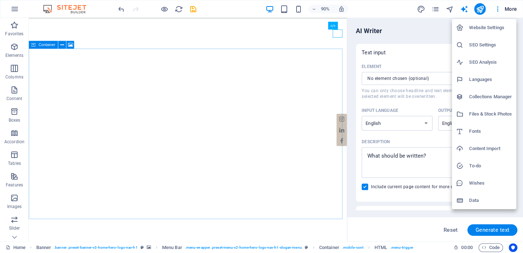
click at [470, 201] on h6 "Data" at bounding box center [490, 200] width 43 height 9
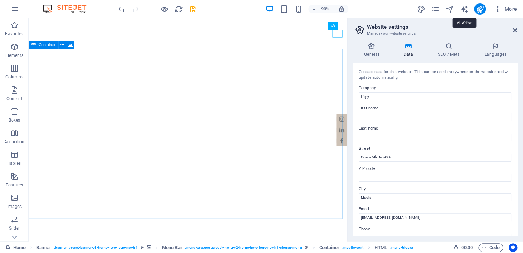
click at [464, 10] on icon "text_generator" at bounding box center [464, 9] width 8 height 8
select select "English"
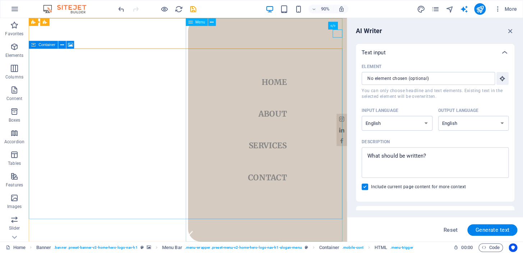
click at [202, 23] on span "Menu" at bounding box center [200, 22] width 10 height 4
click at [437, 78] on input "Element ​ You can only choose headline and text elements. Existing text in the …" at bounding box center [426, 78] width 128 height 13
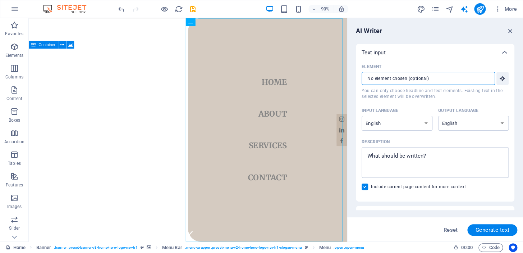
click at [512, 29] on icon "button" at bounding box center [510, 31] width 8 height 8
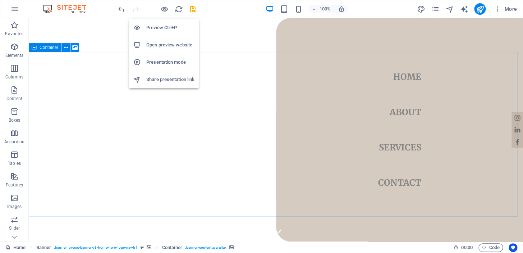
click at [164, 8] on icon "button" at bounding box center [164, 9] width 8 height 8
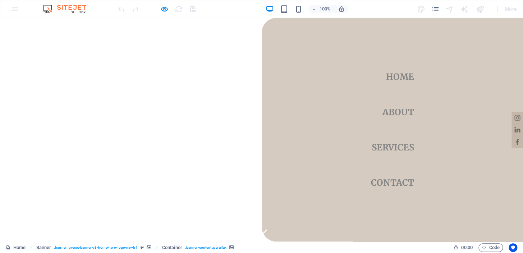
click at [220, 8] on div "100% More" at bounding box center [318, 9] width 403 height 12
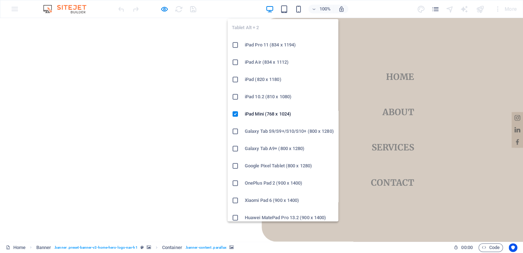
click at [283, 9] on icon "button" at bounding box center [284, 9] width 8 height 8
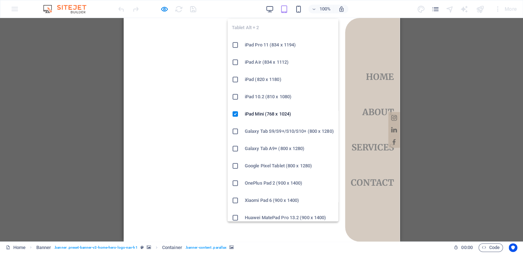
click at [284, 7] on icon "button" at bounding box center [284, 9] width 8 height 8
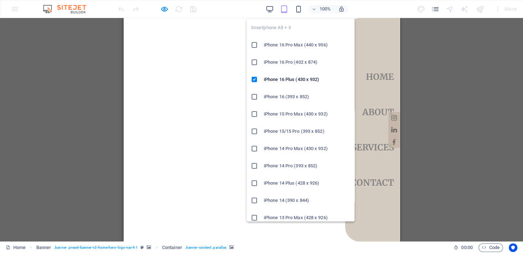
click at [295, 9] on icon "button" at bounding box center [298, 9] width 8 height 8
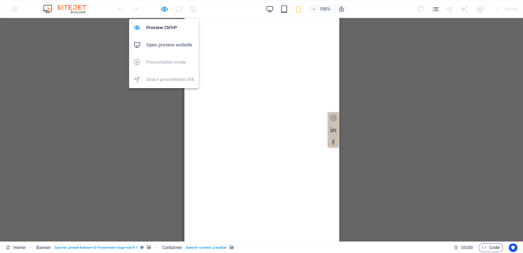
click at [162, 10] on icon "button" at bounding box center [164, 9] width 8 height 8
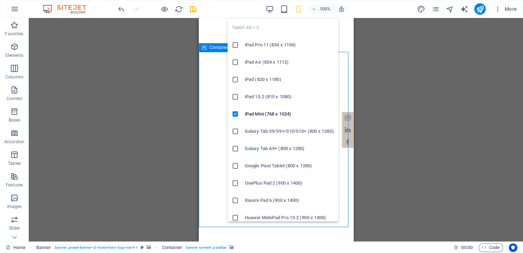
click at [285, 9] on icon "button" at bounding box center [284, 9] width 8 height 8
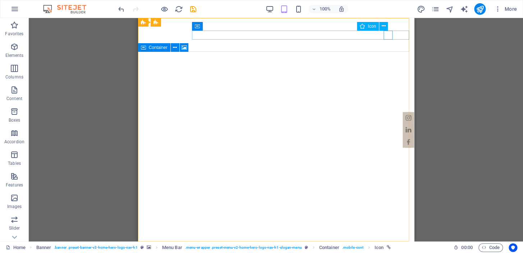
click at [383, 25] on icon at bounding box center [383, 26] width 4 height 8
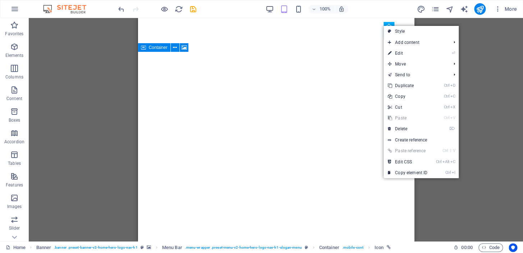
click at [414, 51] on link "⏎ Edit" at bounding box center [408, 53] width 48 height 11
select select "xMidYMid"
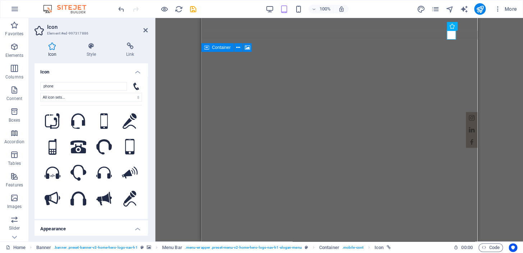
click at [136, 46] on icon at bounding box center [130, 45] width 35 height 7
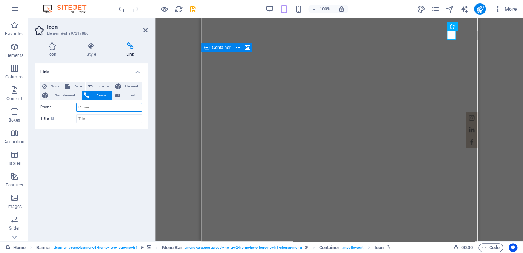
click at [101, 104] on input "Phone" at bounding box center [109, 107] width 66 height 9
click at [84, 107] on input "[PHONE_NUMBER]" at bounding box center [109, 107] width 66 height 9
type input "[PHONE_NUMBER]"
click at [136, 151] on div "Link None Page External Element Next element Phone Email Page Home Subpage Lega…" at bounding box center [91, 149] width 113 height 172
click at [103, 139] on div "Link None Page External Element Next element Phone Email Page Home Subpage Lega…" at bounding box center [91, 149] width 113 height 172
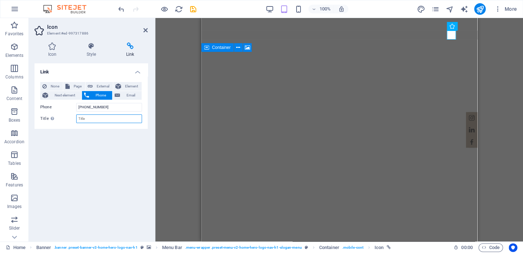
click at [99, 118] on input "Title Additional link description, should not be the same as the link text. The…" at bounding box center [109, 118] width 66 height 9
click at [126, 142] on div "Link None Page External Element Next element Phone Email Page Home Subpage Lega…" at bounding box center [91, 149] width 113 height 172
click at [194, 8] on icon "save" at bounding box center [193, 9] width 8 height 8
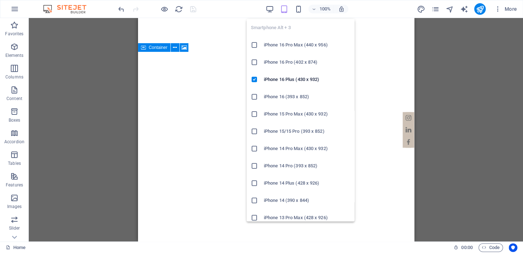
click at [299, 8] on icon "button" at bounding box center [298, 9] width 8 height 8
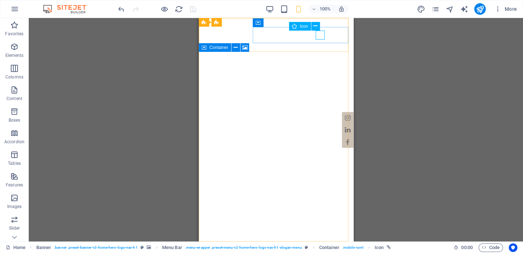
click at [317, 24] on icon at bounding box center [315, 26] width 4 height 8
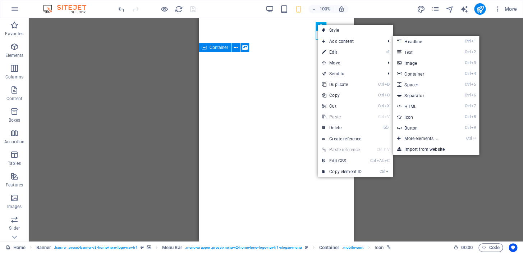
click at [336, 49] on link "⏎ Edit" at bounding box center [342, 52] width 48 height 11
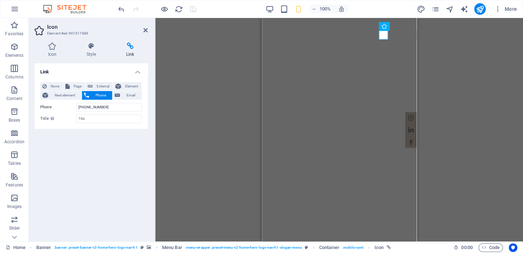
click at [146, 30] on icon at bounding box center [145, 30] width 4 height 6
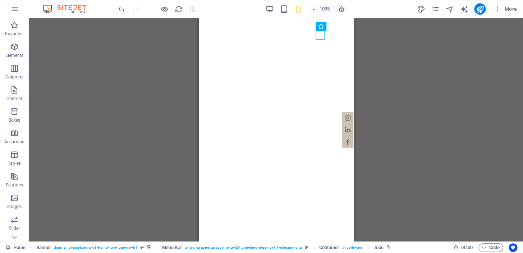
click at [435, 35] on div "H2 Banner Container Banner Menu Bar Spacer Logo Text on background Container Te…" at bounding box center [276, 129] width 494 height 223
click at [437, 9] on icon "pages" at bounding box center [435, 9] width 8 height 8
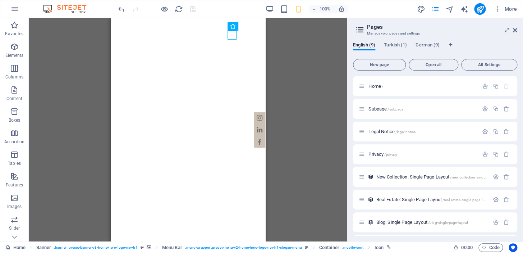
click at [395, 46] on span "Turkish (1)" at bounding box center [395, 46] width 23 height 10
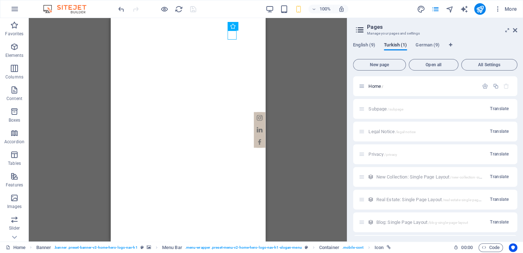
click at [503, 109] on span "Translate" at bounding box center [499, 109] width 19 height 6
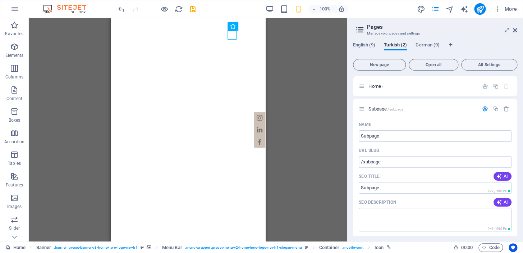
click at [364, 48] on span "English (9)" at bounding box center [364, 46] width 22 height 10
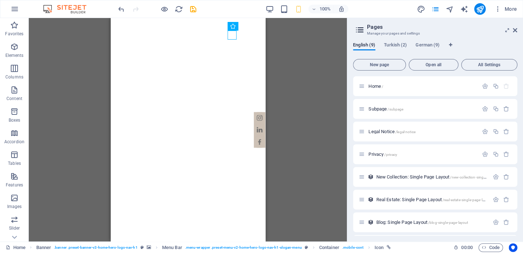
click at [460, 89] on div "Home /" at bounding box center [419, 86] width 120 height 8
click at [387, 87] on p "Home /" at bounding box center [422, 86] width 108 height 5
click at [487, 66] on span "All Settings" at bounding box center [489, 65] width 50 height 4
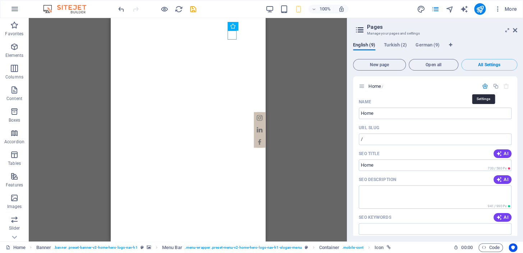
click at [484, 86] on icon "button" at bounding box center [485, 86] width 6 height 6
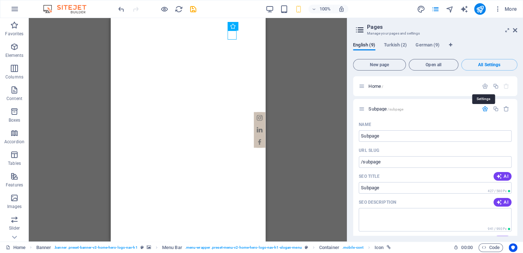
click at [484, 86] on icon "button" at bounding box center [485, 86] width 6 height 6
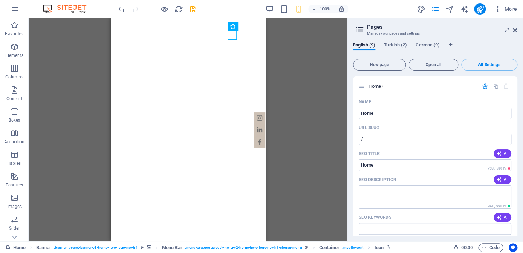
click at [485, 65] on span "All Settings" at bounding box center [489, 65] width 50 height 4
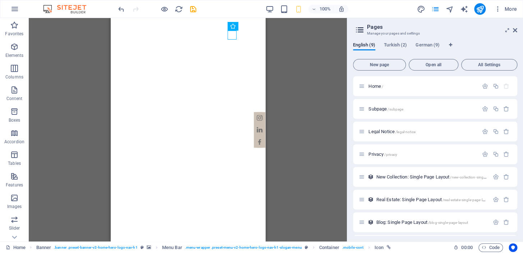
click at [398, 45] on span "Turkish (2)" at bounding box center [395, 46] width 23 height 10
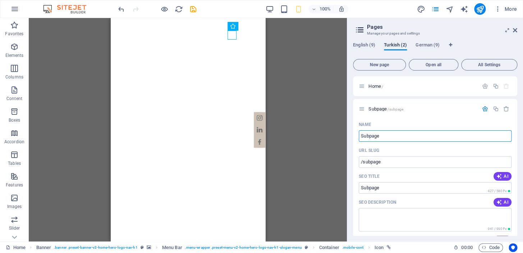
click at [483, 108] on icon "button" at bounding box center [485, 109] width 6 height 6
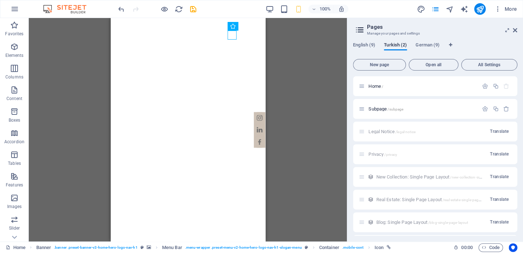
click at [498, 132] on span "Translate" at bounding box center [499, 131] width 19 height 6
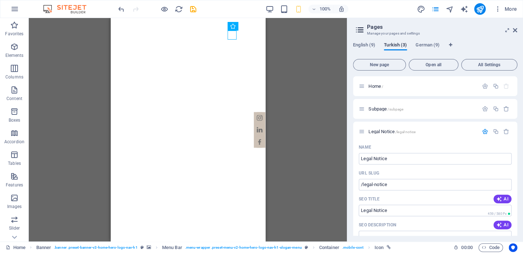
click at [369, 45] on span "English (9)" at bounding box center [364, 46] width 22 height 10
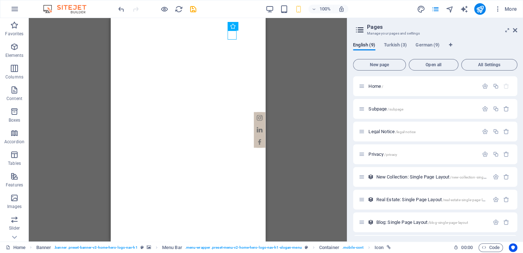
click at [400, 46] on span "Turkish (3)" at bounding box center [395, 46] width 23 height 10
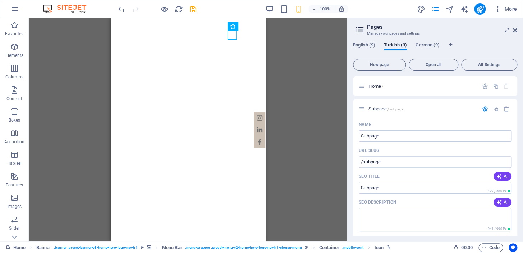
click at [483, 86] on icon "button" at bounding box center [485, 86] width 6 height 6
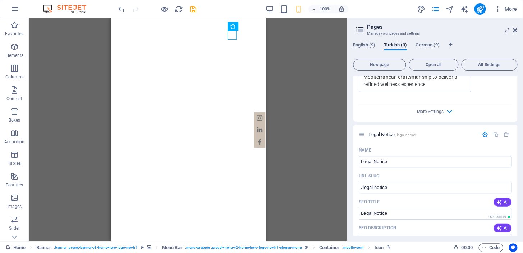
scroll to position [613, 0]
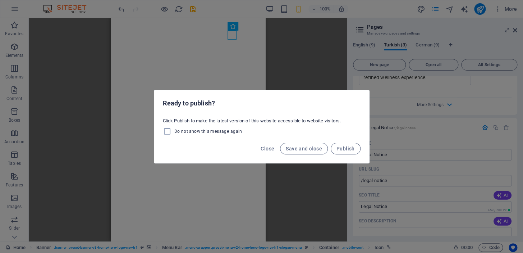
click at [308, 151] on button "Save and close" at bounding box center [304, 149] width 48 height 12
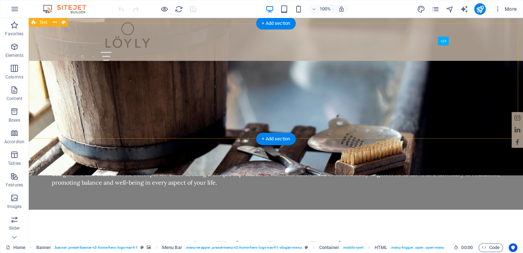
scroll to position [656, 0]
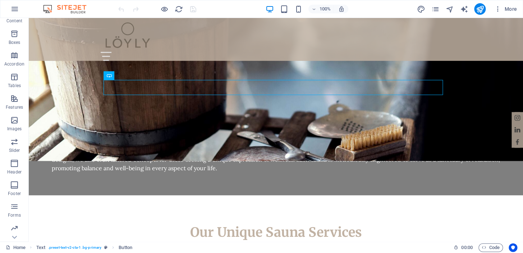
scroll to position [100, 0]
click at [16, 186] on icon "button" at bounding box center [14, 183] width 9 height 9
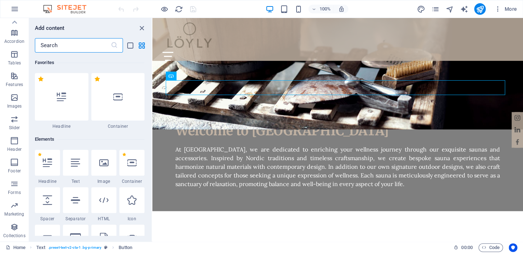
scroll to position [5247, 0]
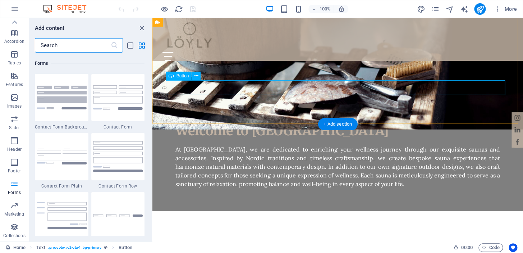
click at [197, 75] on icon at bounding box center [196, 76] width 4 height 8
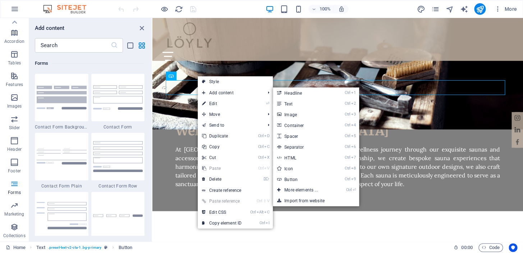
click at [217, 100] on link "⏎ Edit" at bounding box center [222, 103] width 48 height 11
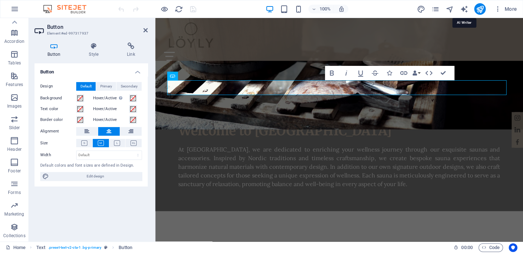
click at [468, 10] on icon "text_generator" at bounding box center [464, 9] width 8 height 8
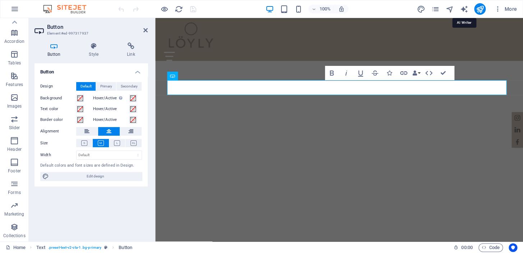
select select "English"
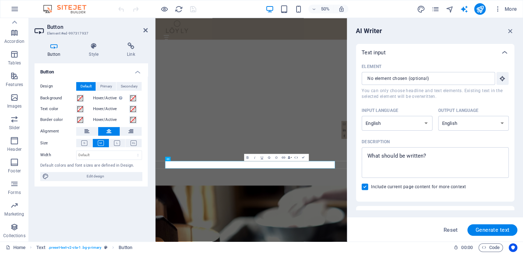
click at [412, 79] on input "Element ​ You can only choose headline and text elements. Existing text in the …" at bounding box center [426, 78] width 128 height 13
click at [410, 77] on input "Element ​ You can only choose headline and text elements. Existing text in the …" at bounding box center [426, 78] width 128 height 13
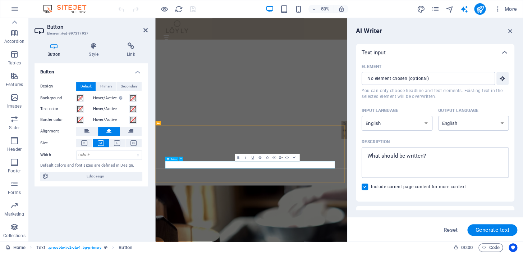
drag, startPoint x: 326, startPoint y: 309, endPoint x: 359, endPoint y: 309, distance: 32.3
click at [404, 76] on input "Element ​ You can only choose headline and text elements. Existing text in the …" at bounding box center [426, 78] width 128 height 13
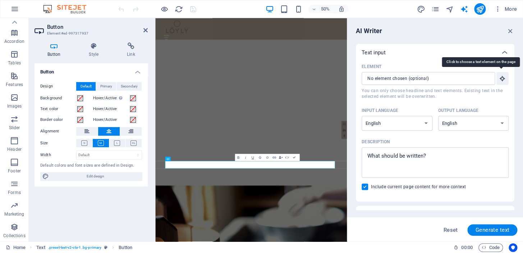
click at [503, 79] on icon "button" at bounding box center [502, 78] width 6 height 6
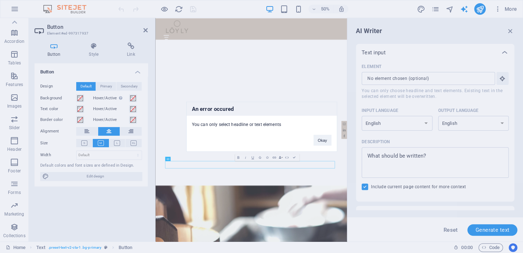
click at [320, 140] on button "Okay" at bounding box center [322, 139] width 18 height 11
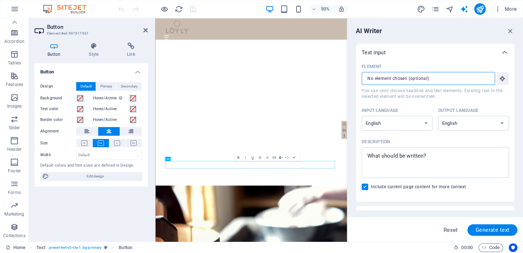
click at [420, 79] on input "Element ​ You can only choose headline and text elements. Existing text in the …" at bounding box center [426, 78] width 128 height 13
click at [393, 151] on textarea "Description x ​" at bounding box center [435, 162] width 140 height 23
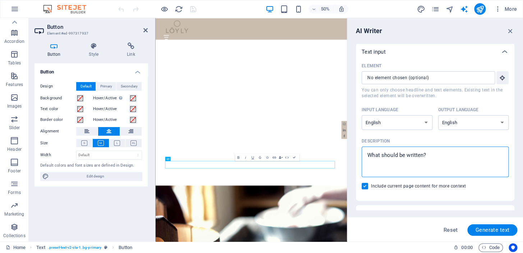
scroll to position [0, 0]
type textarea "x"
click at [512, 29] on icon "button" at bounding box center [510, 31] width 8 height 8
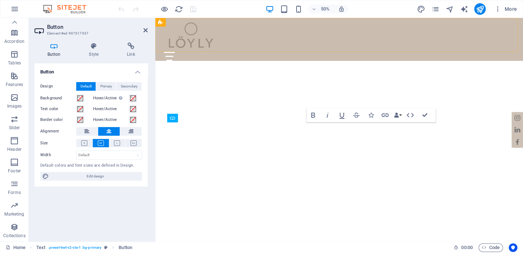
scroll to position [640, 0]
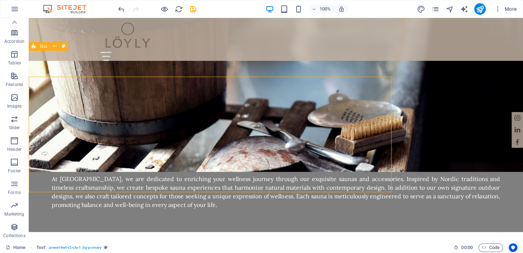
scroll to position [614, 0]
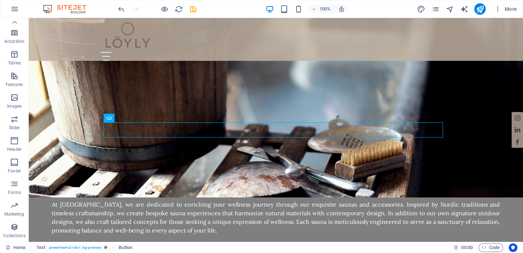
click at [15, 182] on icon "button" at bounding box center [14, 183] width 9 height 9
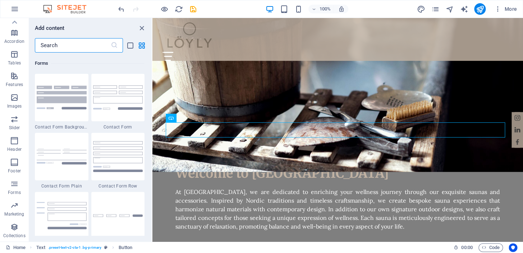
scroll to position [5247, 0]
click at [107, 92] on img at bounding box center [118, 97] width 50 height 24
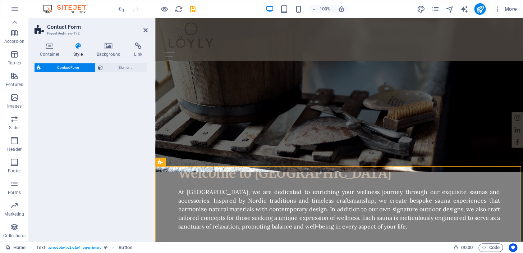
select select "rem"
select select "preset-contact-form-v3-default"
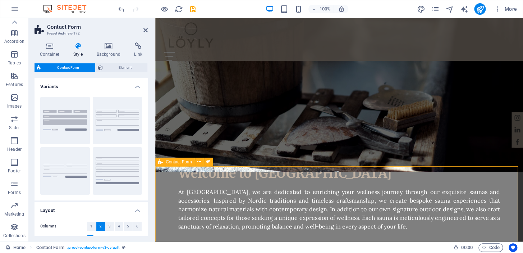
click at [199, 163] on icon at bounding box center [199, 162] width 4 height 8
click at [199, 161] on icon at bounding box center [199, 162] width 4 height 8
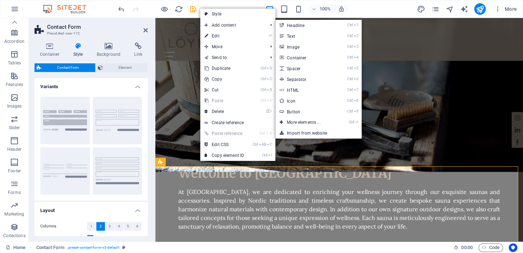
click at [219, 36] on link "⏎ Edit" at bounding box center [224, 36] width 48 height 11
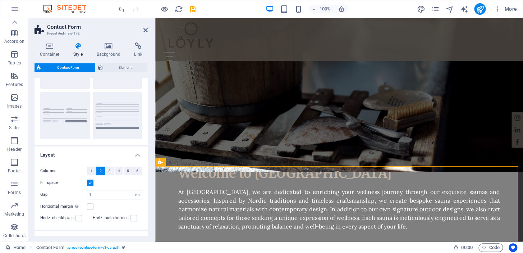
scroll to position [43, 0]
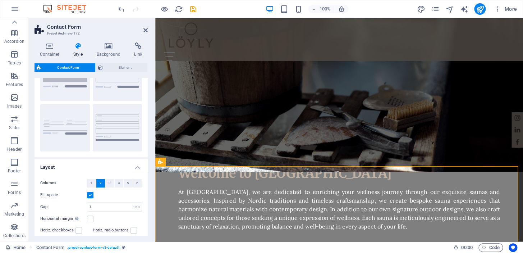
click at [68, 127] on button "Plain" at bounding box center [65, 127] width 50 height 47
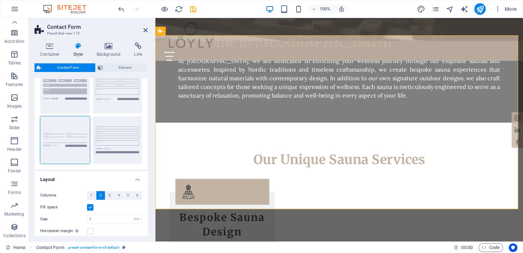
scroll to position [0, 0]
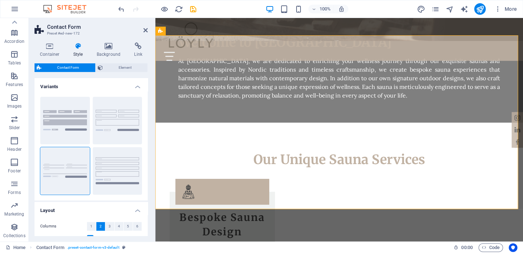
click at [72, 127] on button "Background" at bounding box center [65, 120] width 50 height 47
click at [70, 155] on button "Plain" at bounding box center [65, 170] width 50 height 47
click at [137, 87] on h4 "Variants" at bounding box center [91, 84] width 113 height 13
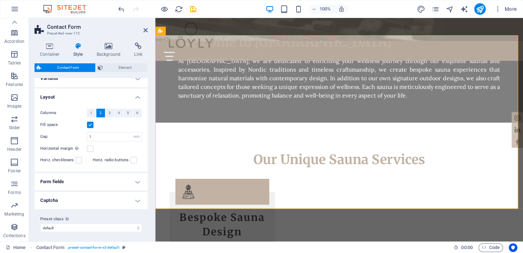
scroll to position [10, 0]
click at [133, 179] on h4 "Form fields" at bounding box center [91, 179] width 113 height 17
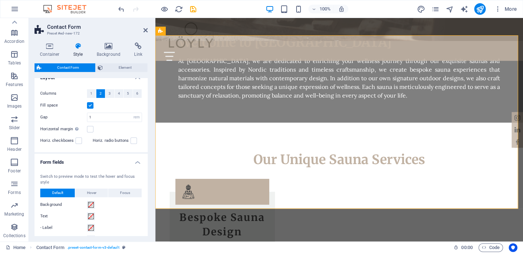
scroll to position [54, 0]
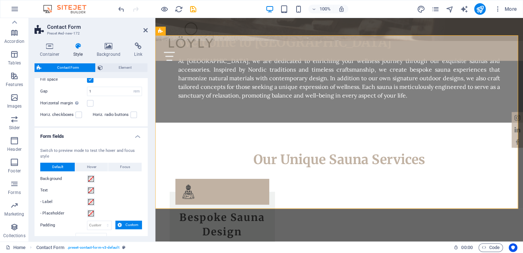
click at [96, 165] on span "Hover" at bounding box center [91, 166] width 9 height 9
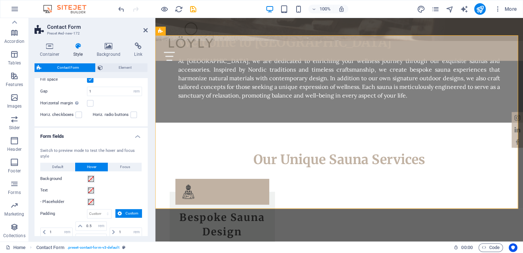
click at [62, 165] on span "Default" at bounding box center [57, 166] width 11 height 9
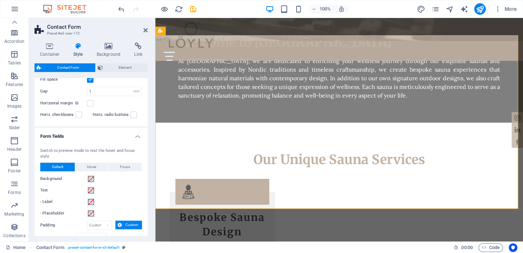
click at [97, 166] on button "Hover" at bounding box center [91, 166] width 33 height 9
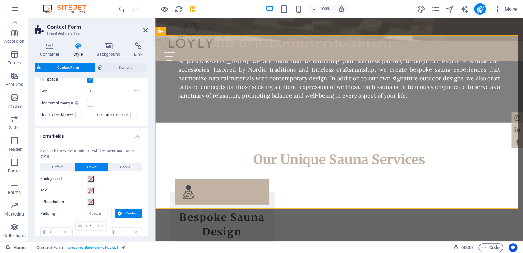
click at [119, 167] on button "Focus" at bounding box center [124, 166] width 33 height 9
click at [100, 167] on button "Hover" at bounding box center [91, 166] width 33 height 9
click at [61, 163] on span "Default" at bounding box center [57, 166] width 11 height 9
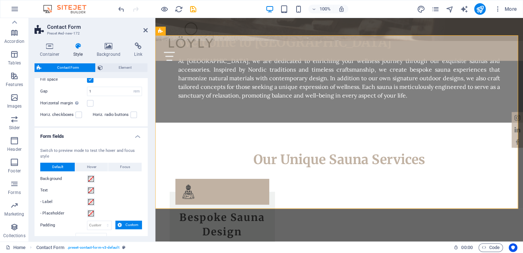
click at [136, 137] on h4 "Form fields" at bounding box center [91, 134] width 113 height 13
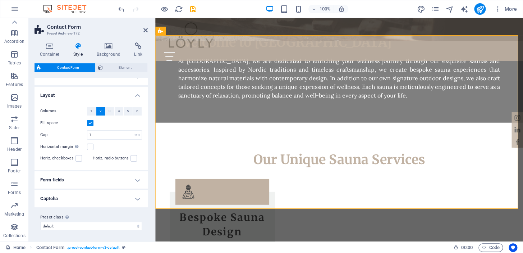
click at [136, 197] on h4 "Captcha" at bounding box center [91, 198] width 113 height 17
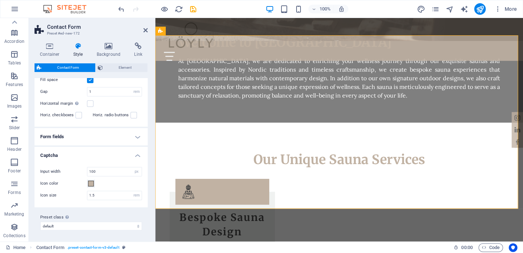
scroll to position [0, 0]
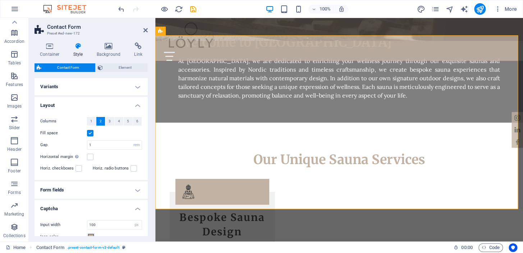
click at [119, 65] on span "Element" at bounding box center [125, 67] width 41 height 9
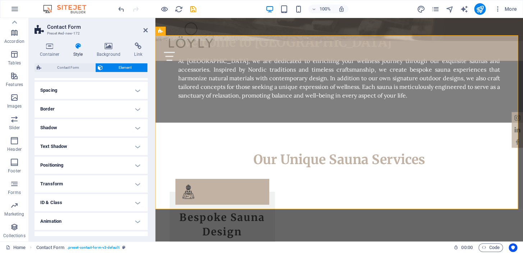
scroll to position [74, 0]
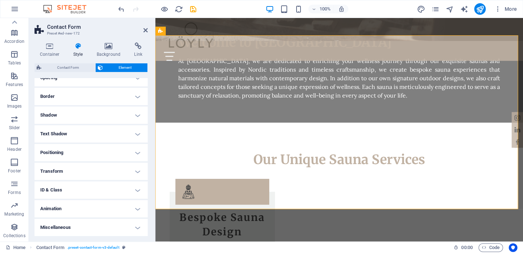
click at [134, 226] on h4 "Miscellaneous" at bounding box center [91, 227] width 113 height 17
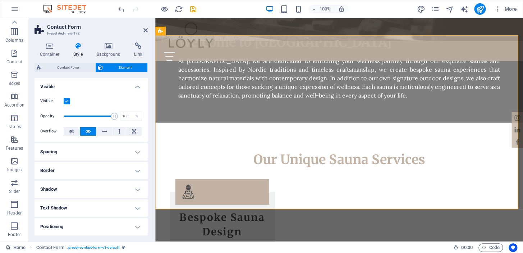
scroll to position [0, 0]
click at [15, 43] on icon "button" at bounding box center [14, 46] width 9 height 9
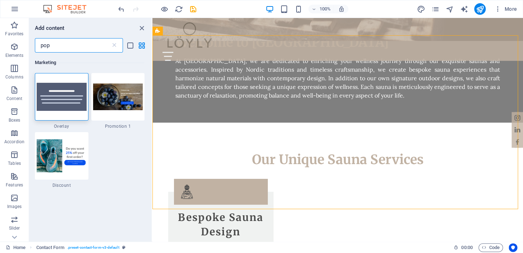
type input "pop"
drag, startPoint x: 57, startPoint y: 104, endPoint x: 35, endPoint y: 132, distance: 35.5
click at [57, 104] on img at bounding box center [62, 97] width 50 height 28
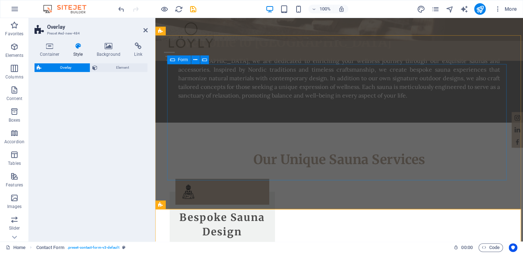
select select "rem"
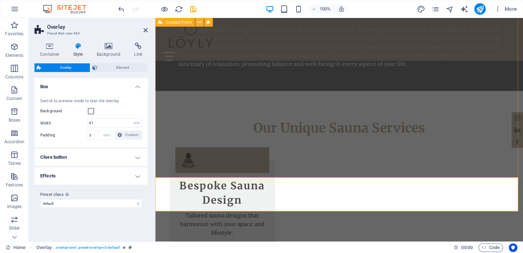
scroll to position [890, 0]
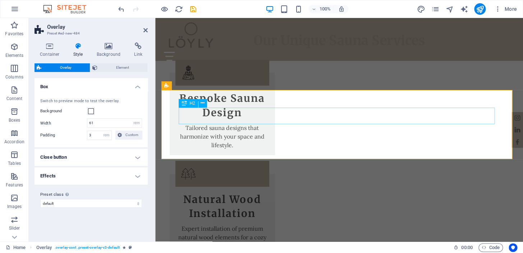
drag, startPoint x: 320, startPoint y: 115, endPoint x: 446, endPoint y: 115, distance: 126.5
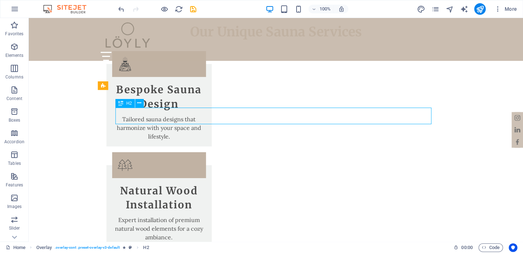
scroll to position [864, 0]
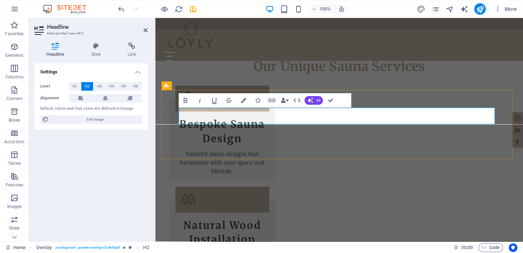
scroll to position [890, 0]
